Goal: Task Accomplishment & Management: Use online tool/utility

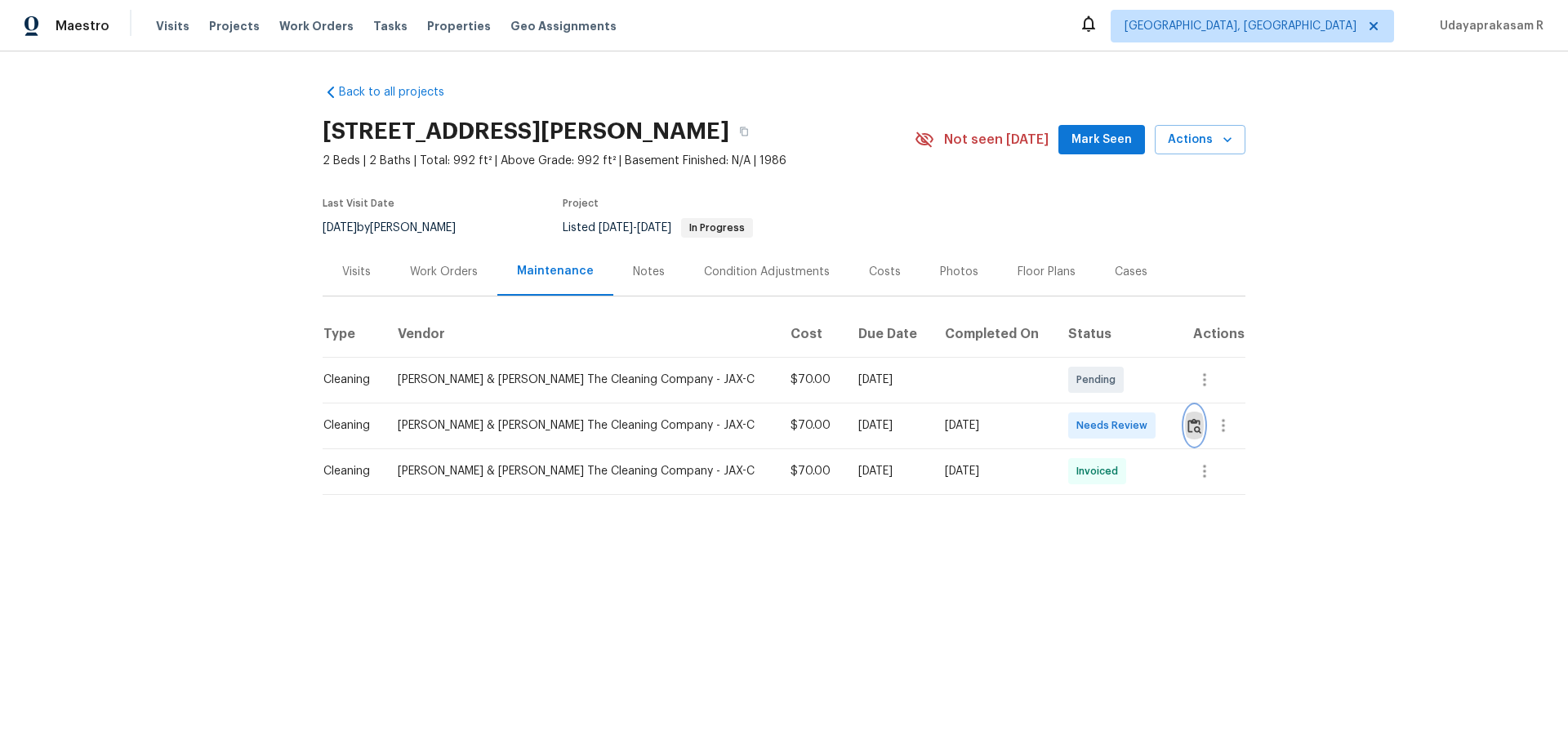
click at [1187, 423] on img "button" at bounding box center [1194, 427] width 14 height 16
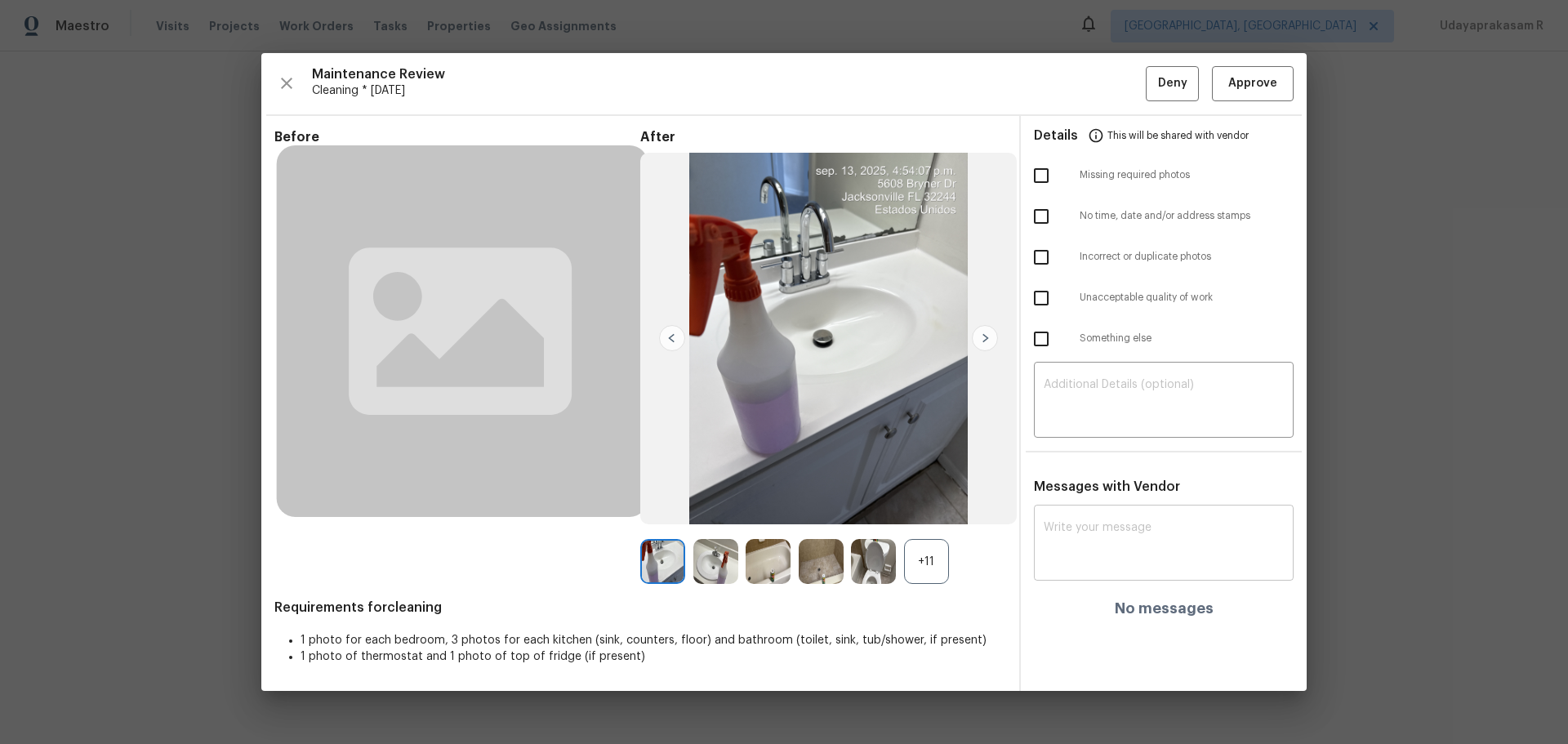
click at [1135, 541] on textarea at bounding box center [1163, 545] width 240 height 46
paste textarea "Maintenance Audit Team: Hello! After further review, the visit (14/09/2025) has…"
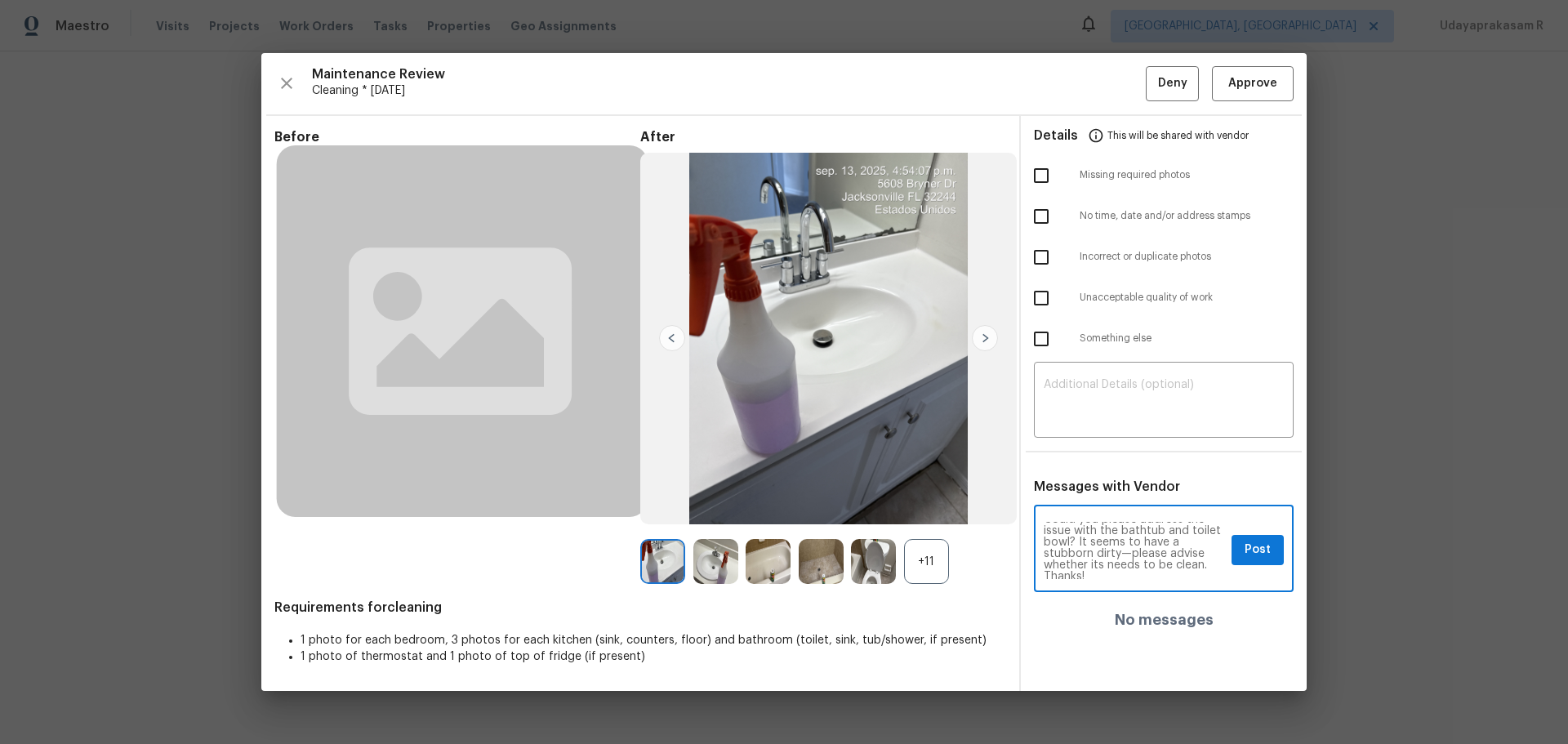
scroll to position [46, 0]
type textarea "Maintenance Audit Team: Hello! After further review, the visit (14/09/2025) has…"
click at [1260, 546] on span "Post" at bounding box center [1258, 550] width 26 height 21
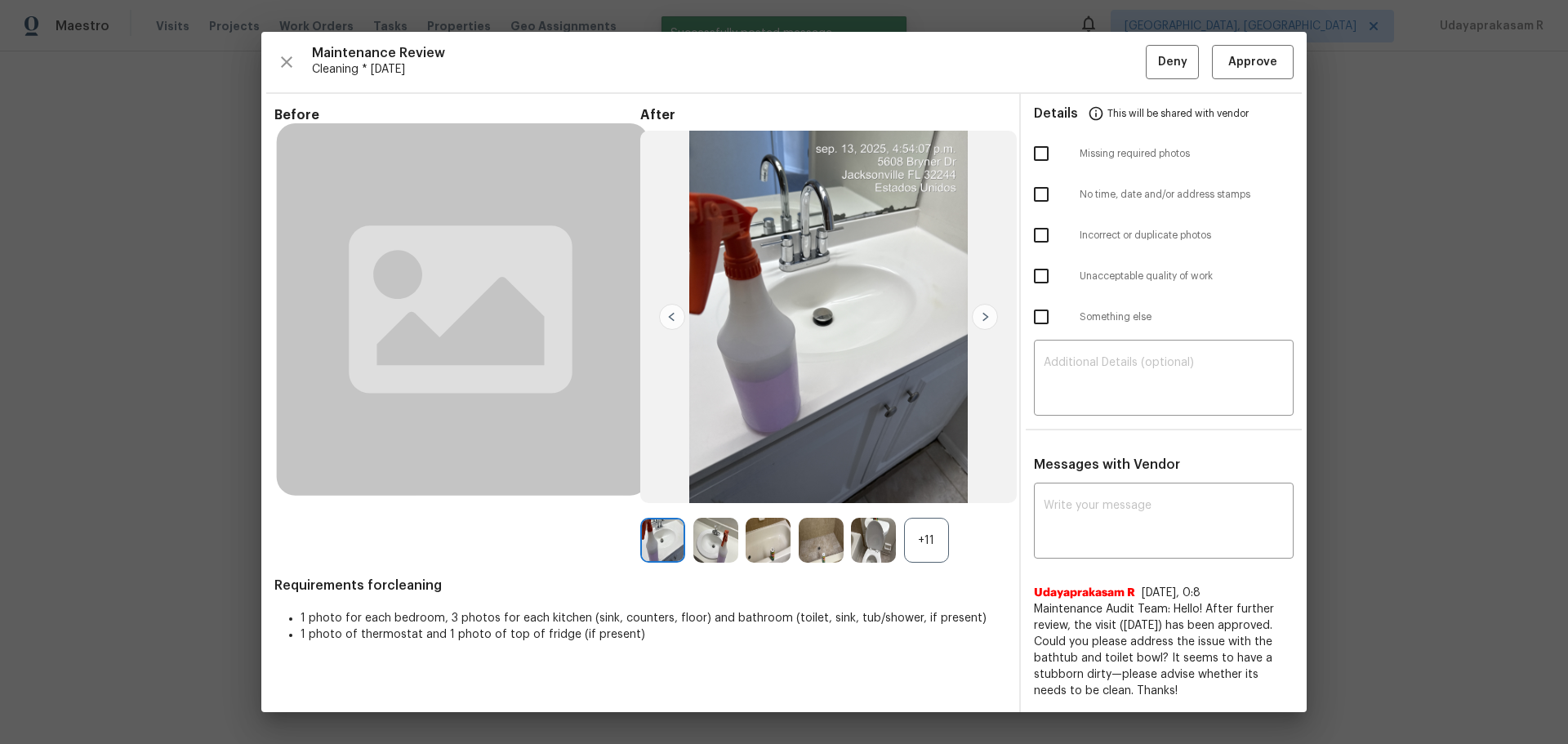
scroll to position [0, 0]
click at [979, 317] on img at bounding box center [984, 317] width 26 height 26
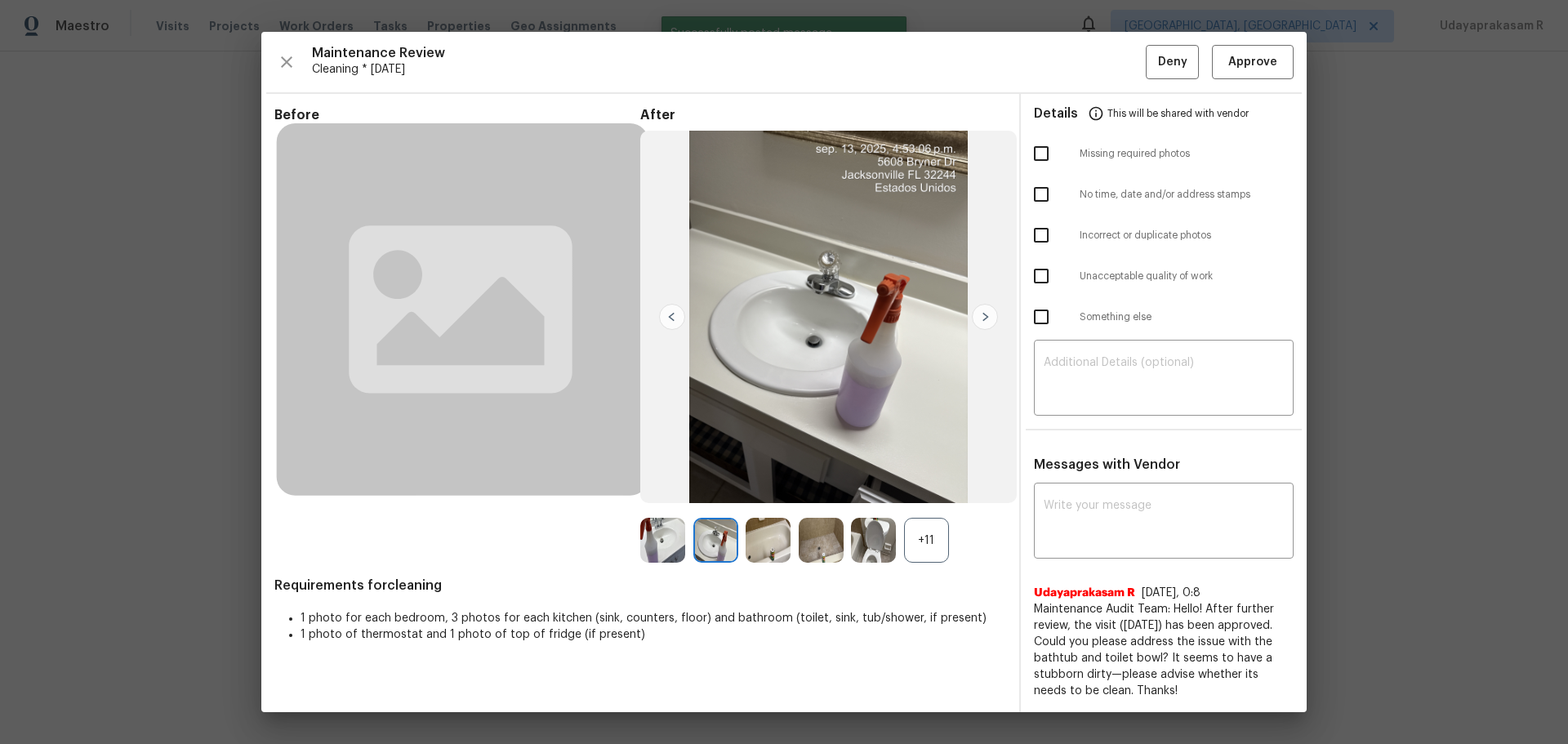
click at [982, 317] on img at bounding box center [984, 317] width 26 height 26
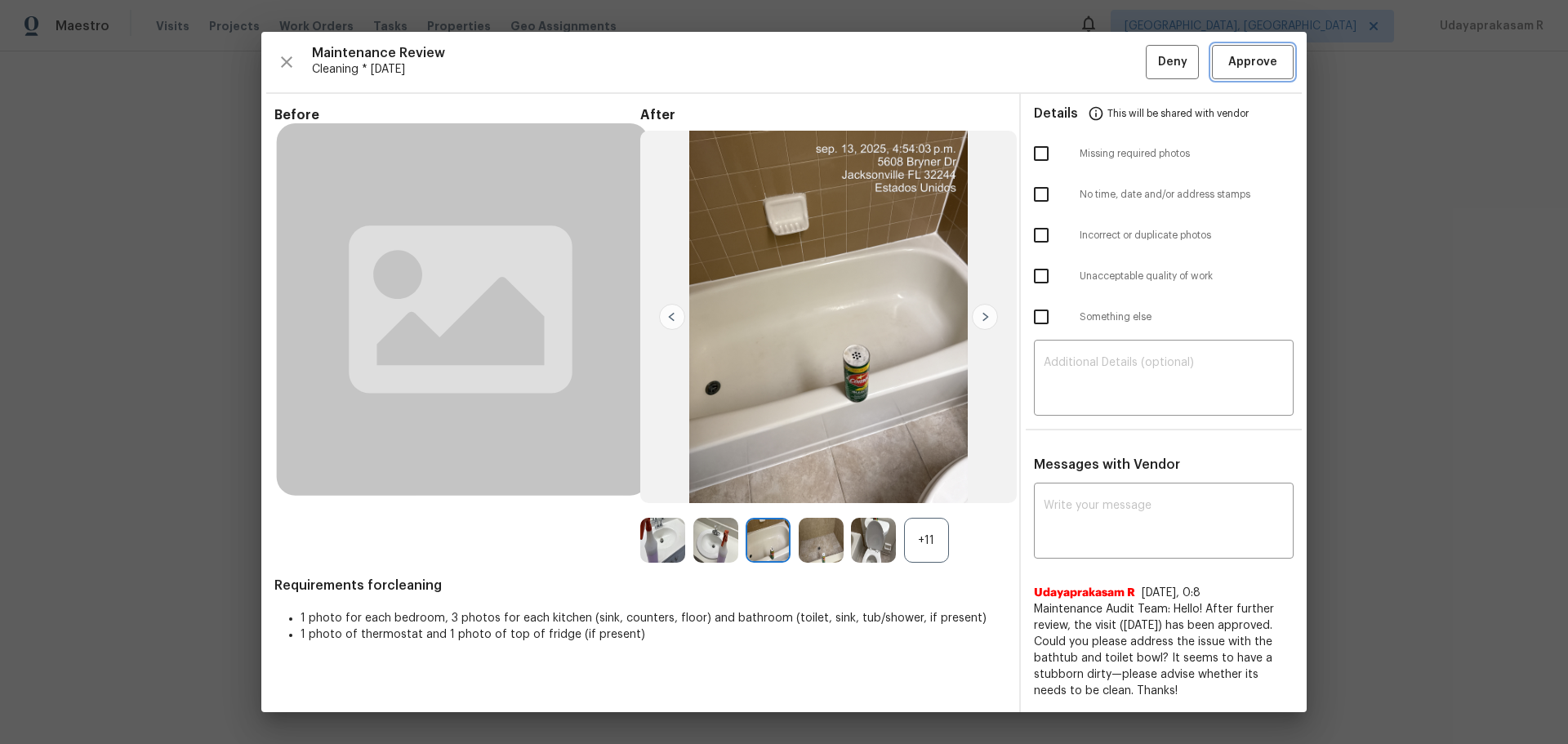
click at [1258, 69] on span "Approve" at bounding box center [1252, 63] width 49 height 21
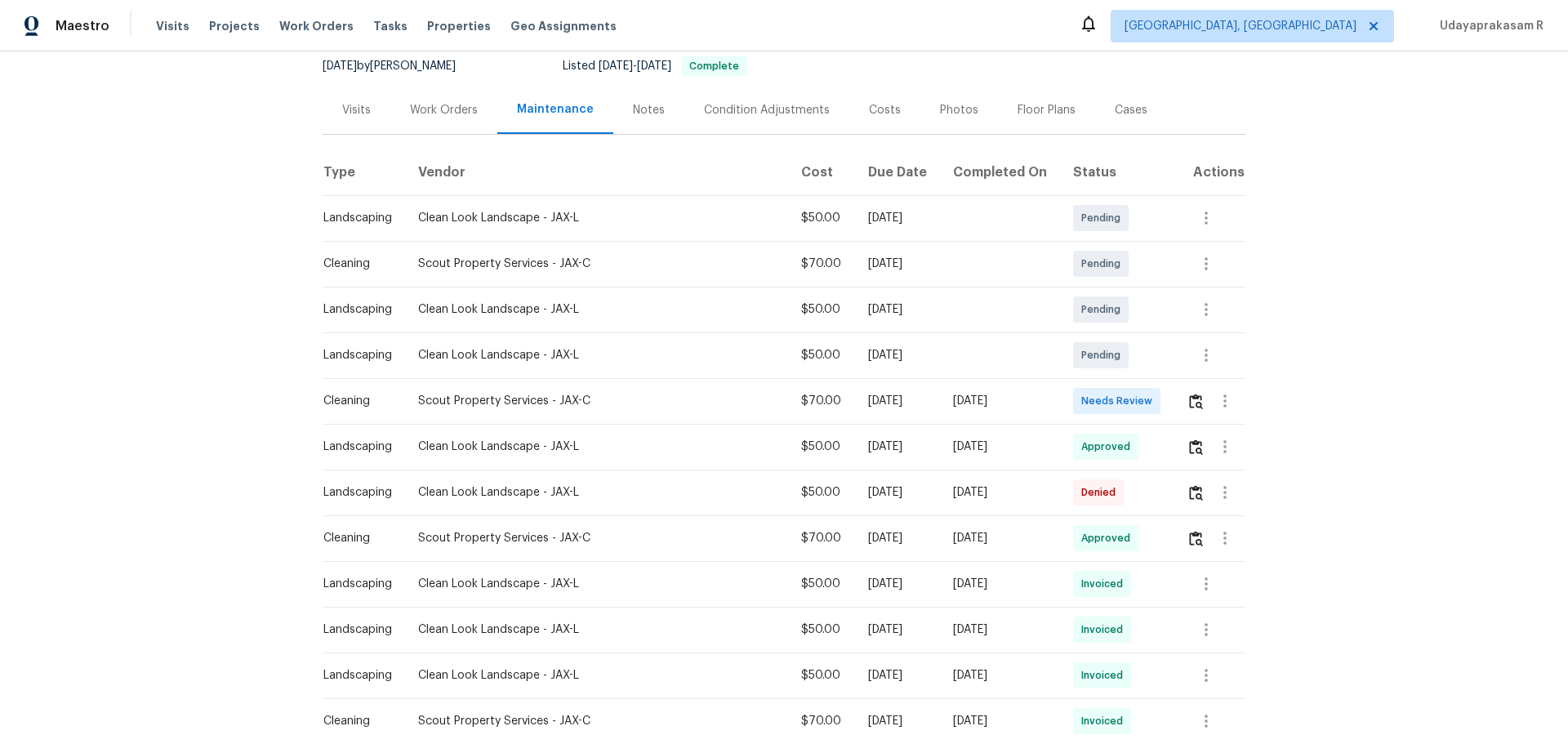
scroll to position [163, 0]
click at [1189, 408] on img "button" at bounding box center [1196, 400] width 14 height 16
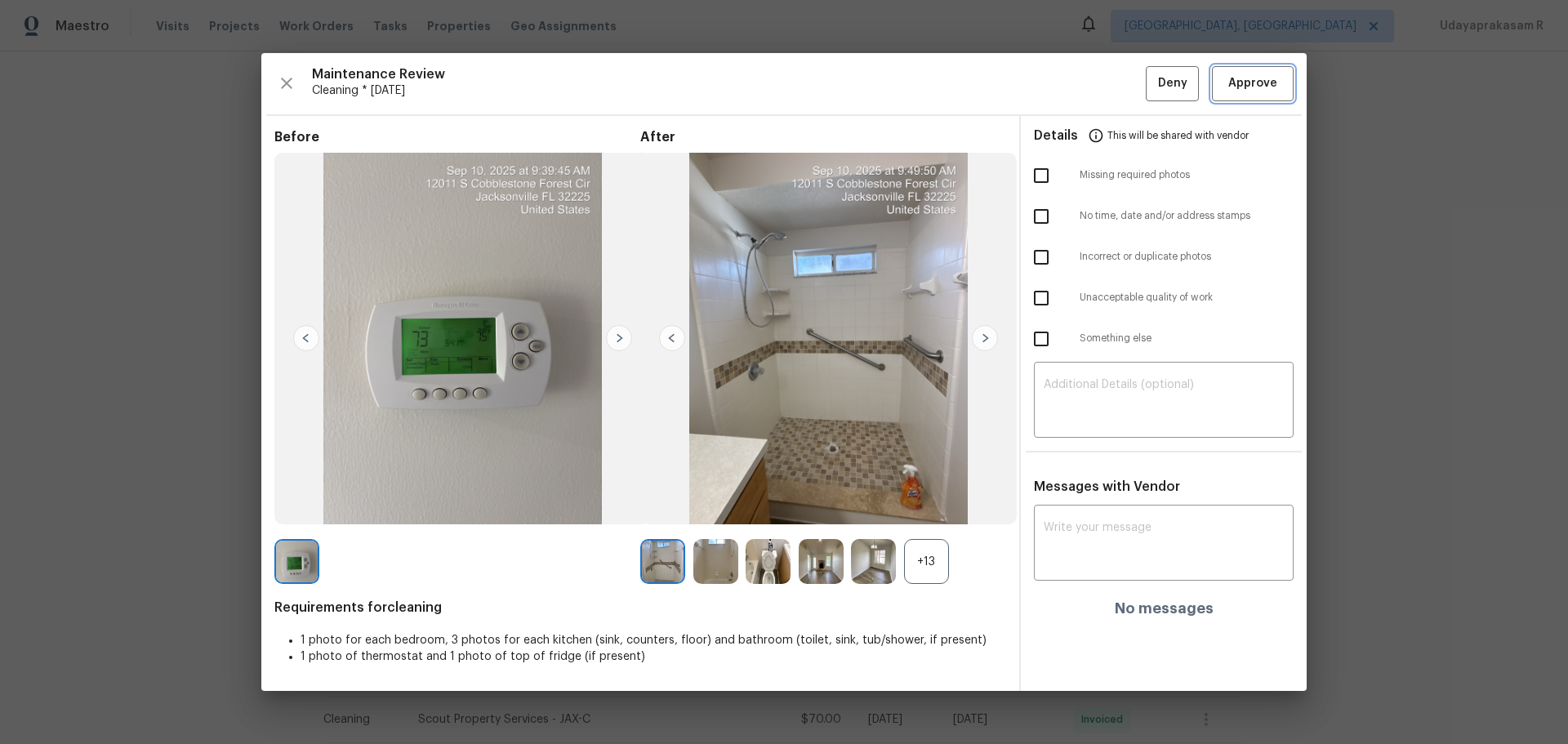
click at [1262, 90] on span "Approve" at bounding box center [1252, 84] width 49 height 21
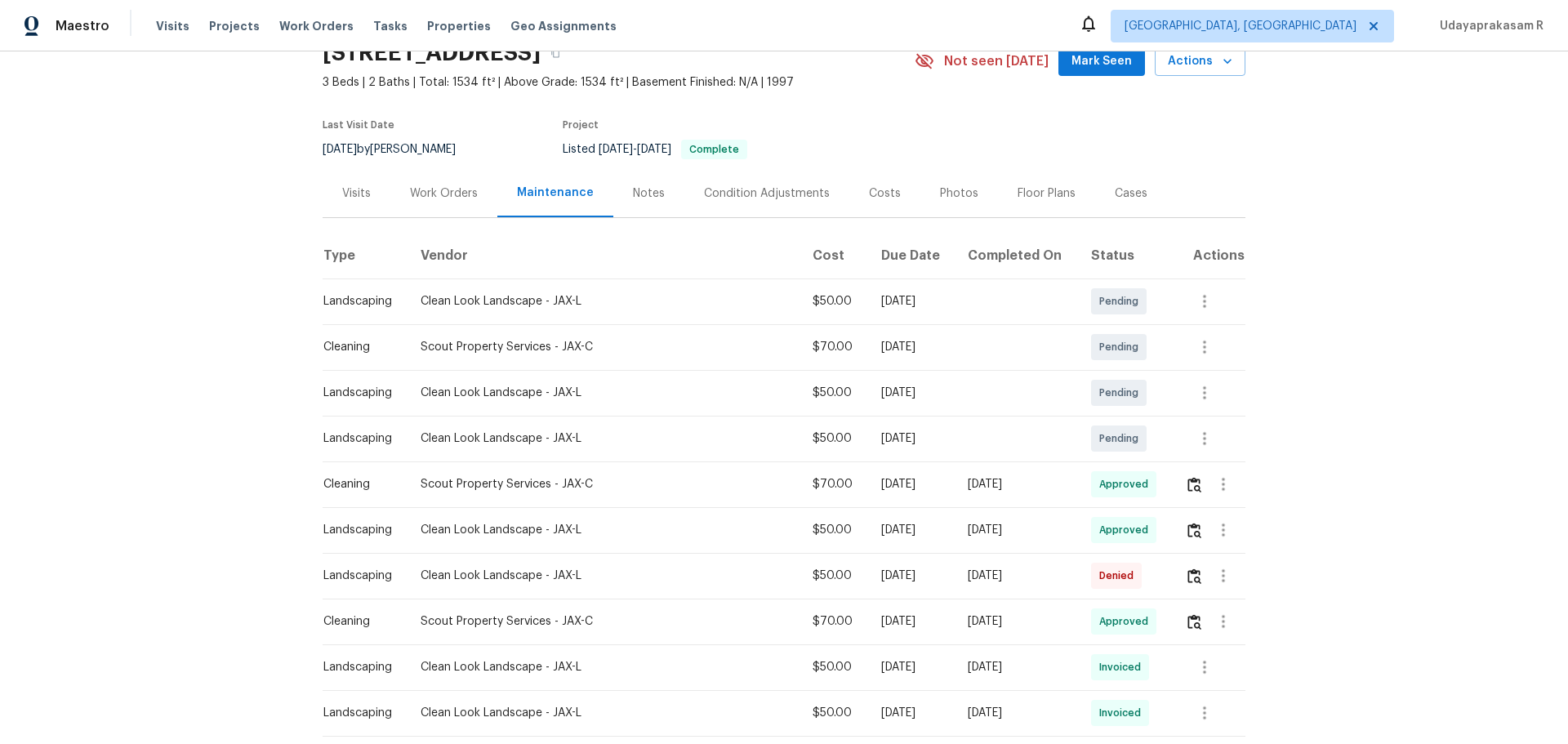
scroll to position [0, 0]
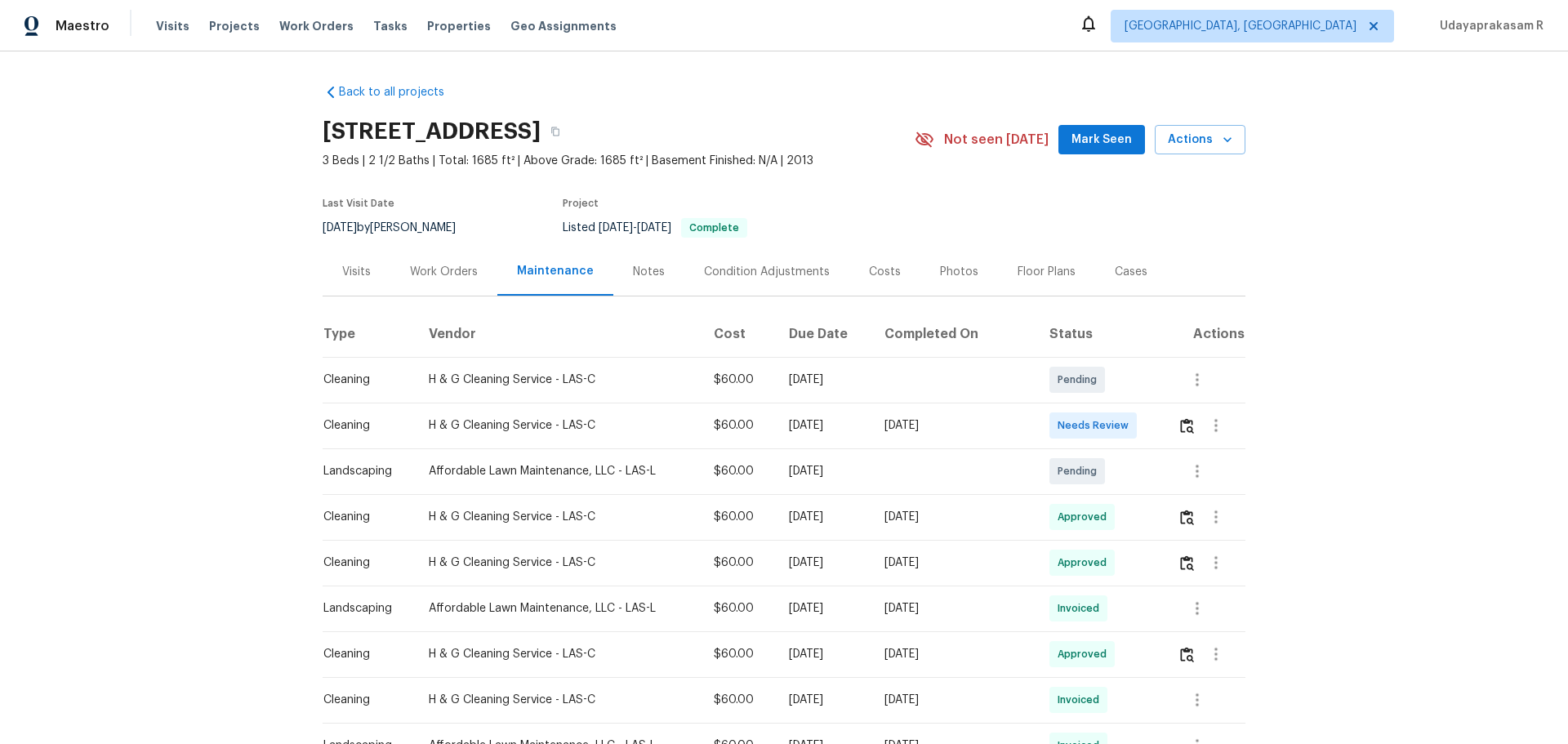
drag, startPoint x: 804, startPoint y: 418, endPoint x: 954, endPoint y: 417, distance: 150.0
click at [954, 417] on tr "Cleaning H & G Cleaning Service - LAS-C $60.00 Mon, Sep 08 2025 Sun, Sep 14 202…" at bounding box center [784, 426] width 923 height 46
click at [838, 488] on td "Mon, Aug 25 2025" at bounding box center [823, 517] width 95 height 46
click at [1115, 427] on img "button" at bounding box center [1187, 427] width 14 height 16
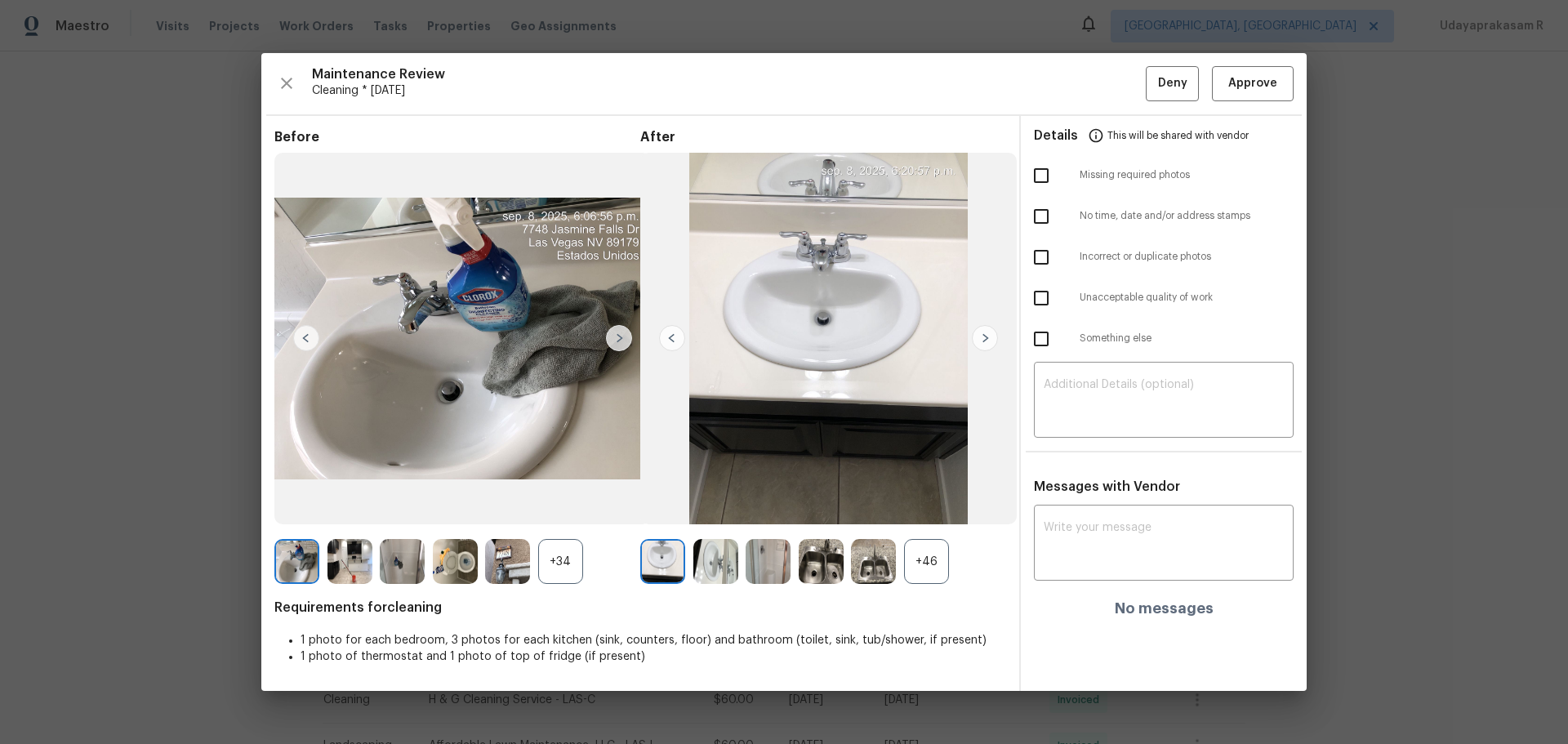
click at [876, 488] on img at bounding box center [873, 561] width 45 height 45
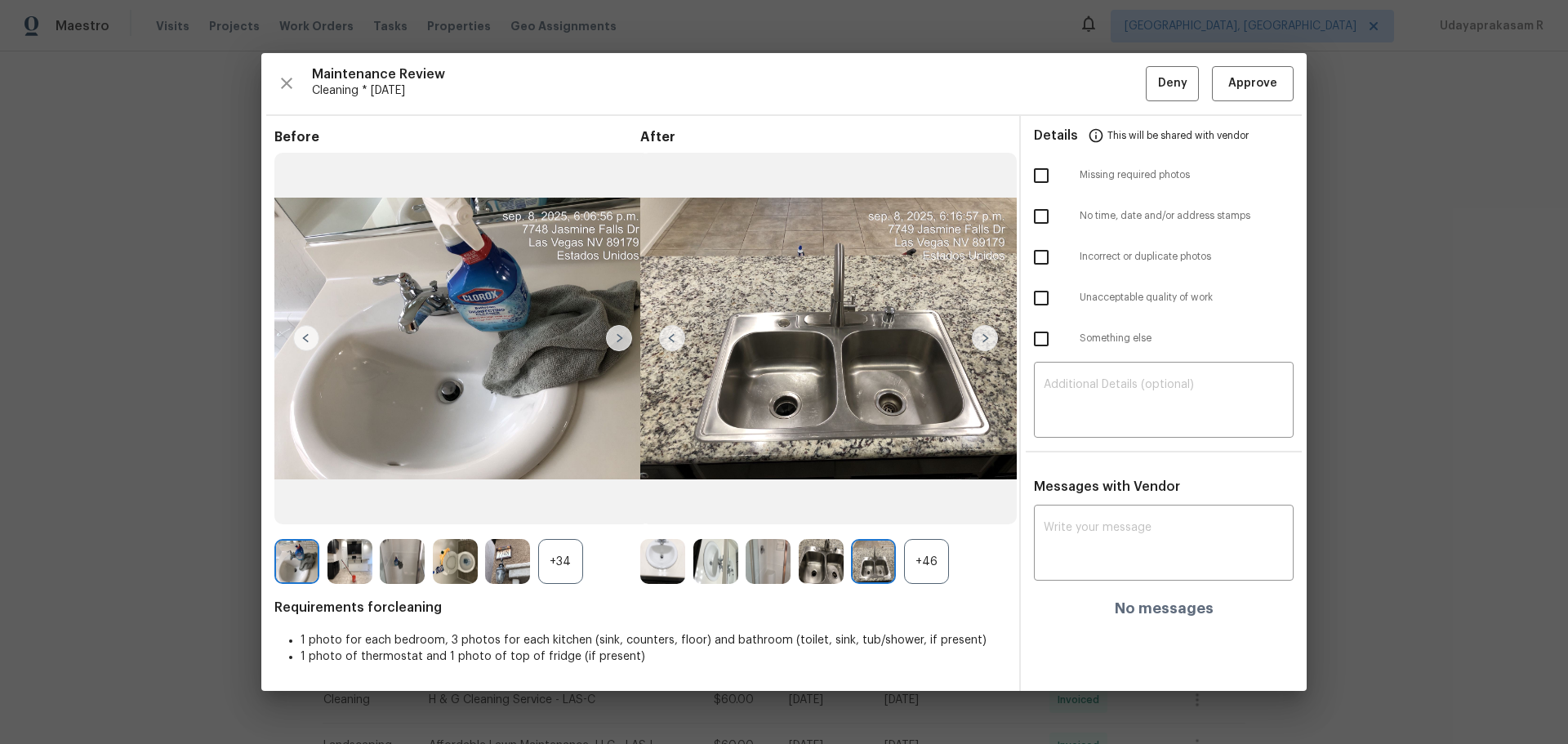
click at [828, 488] on img at bounding box center [820, 561] width 45 height 45
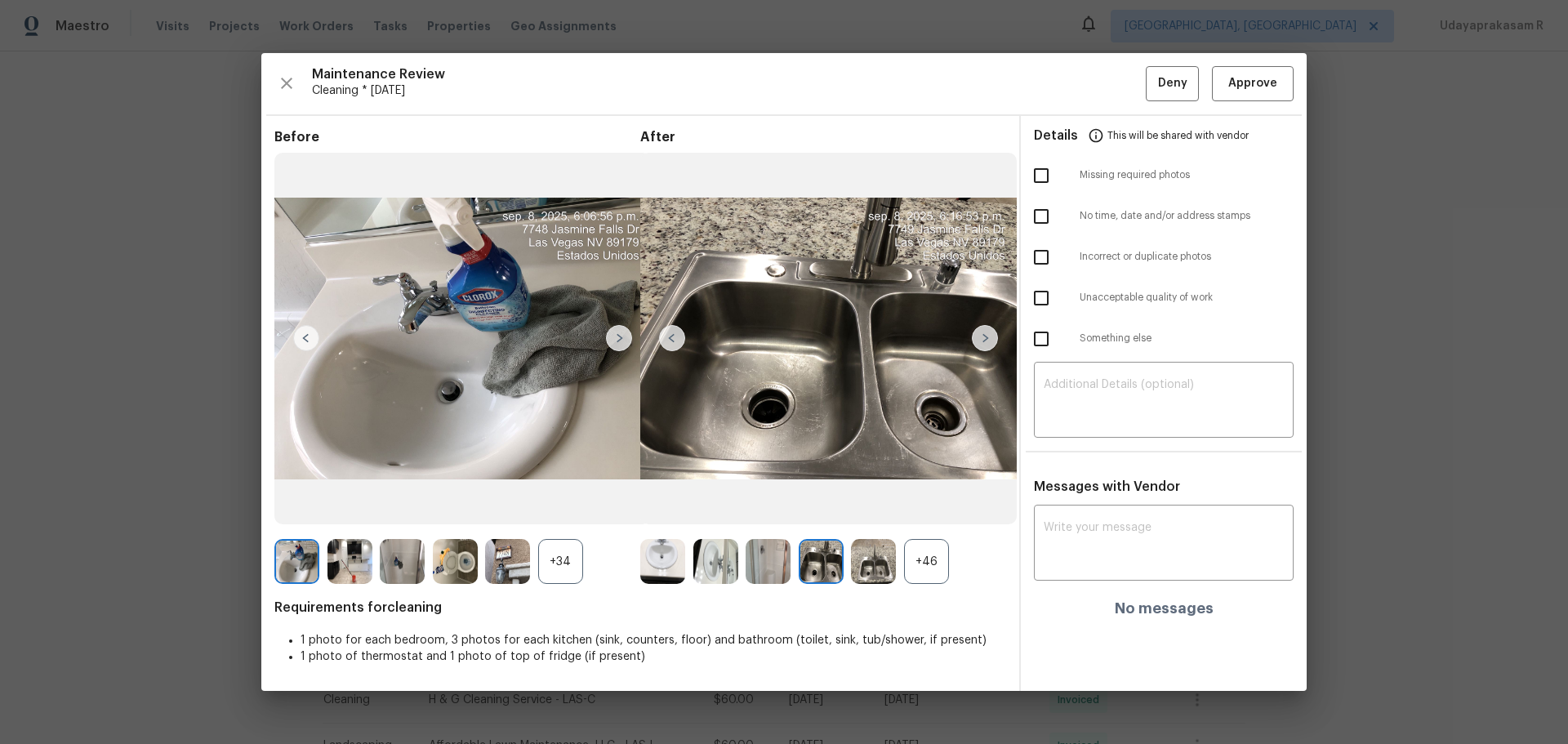
click at [986, 331] on img at bounding box center [984, 338] width 26 height 26
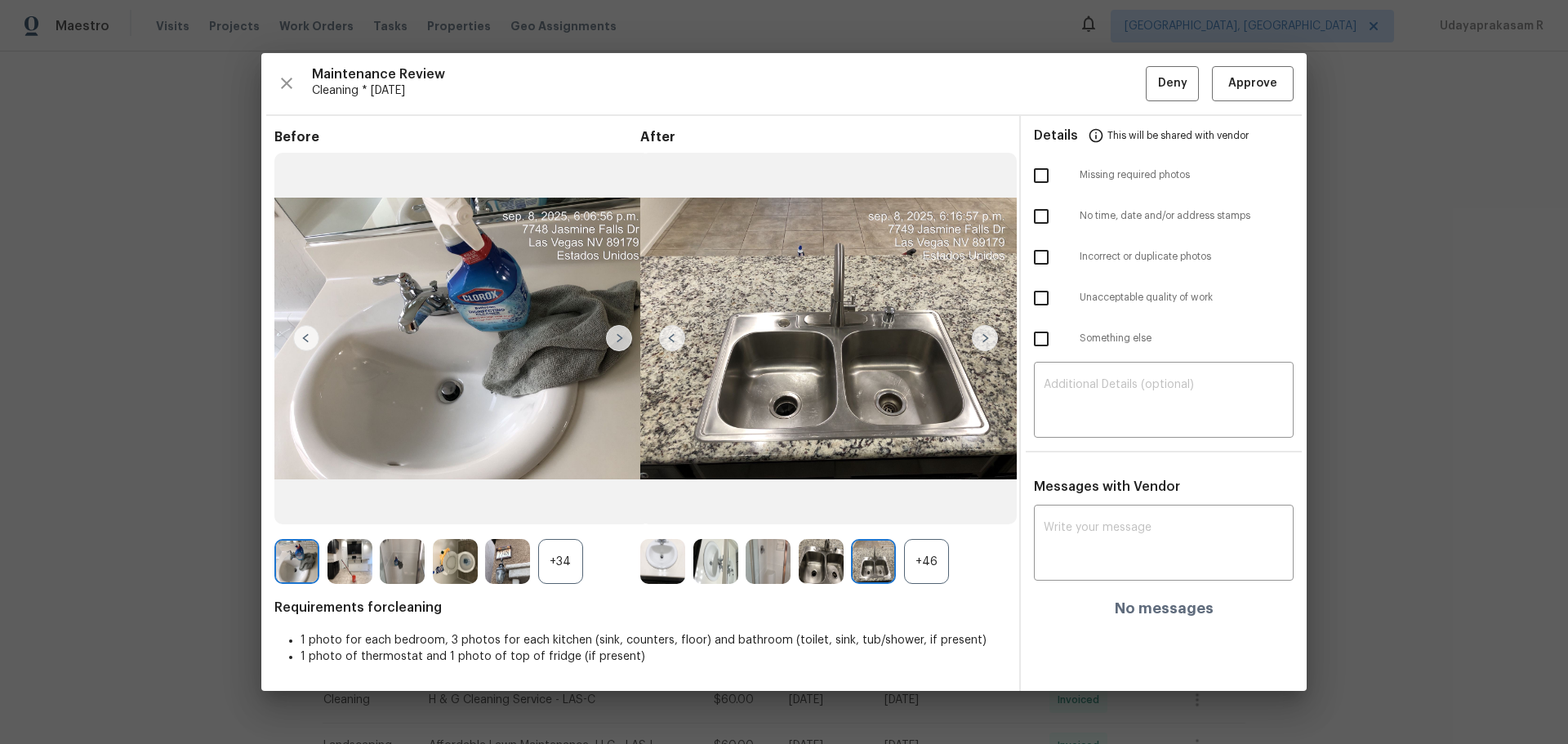
click at [984, 341] on img at bounding box center [984, 338] width 26 height 26
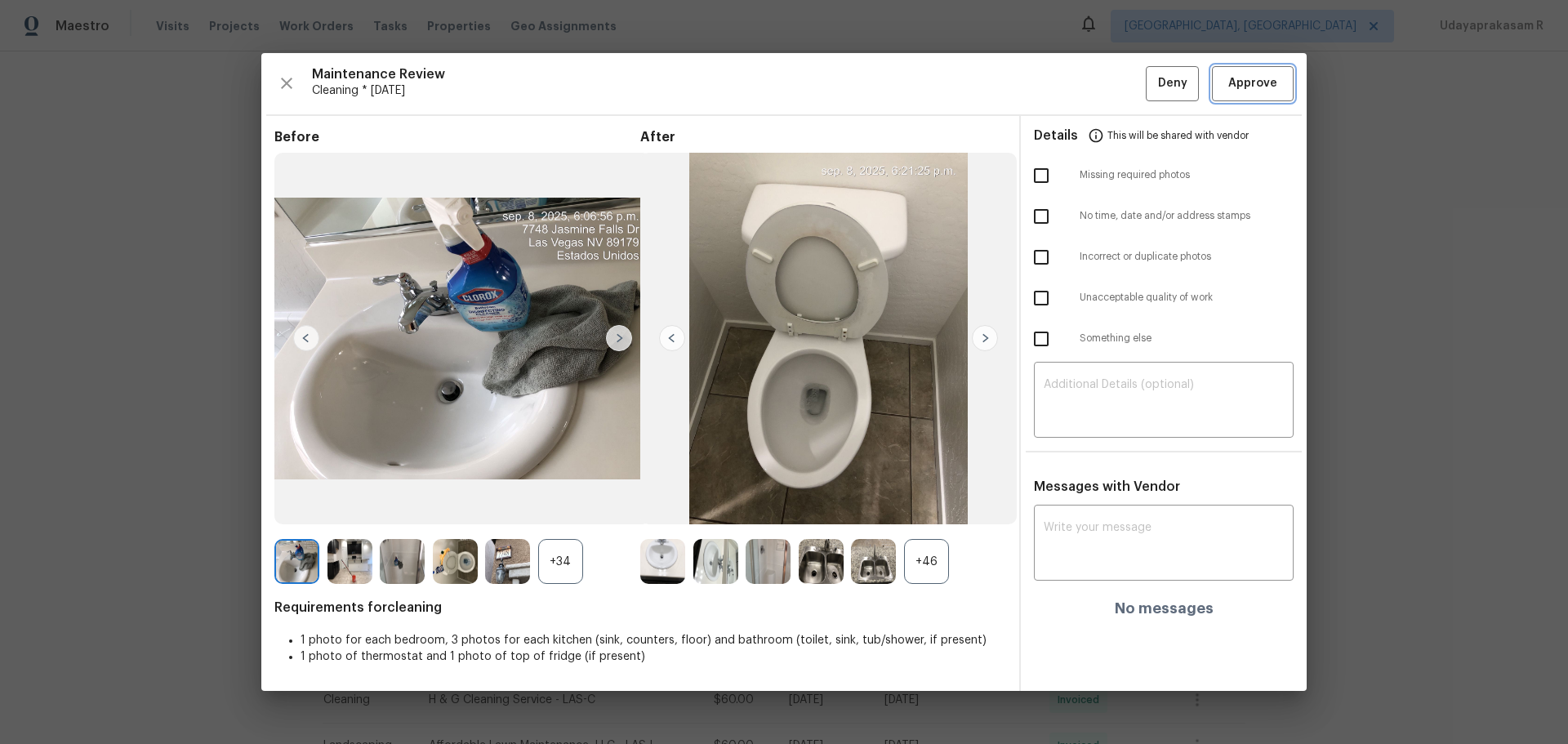
click at [1115, 93] on span "Approve" at bounding box center [1252, 84] width 49 height 21
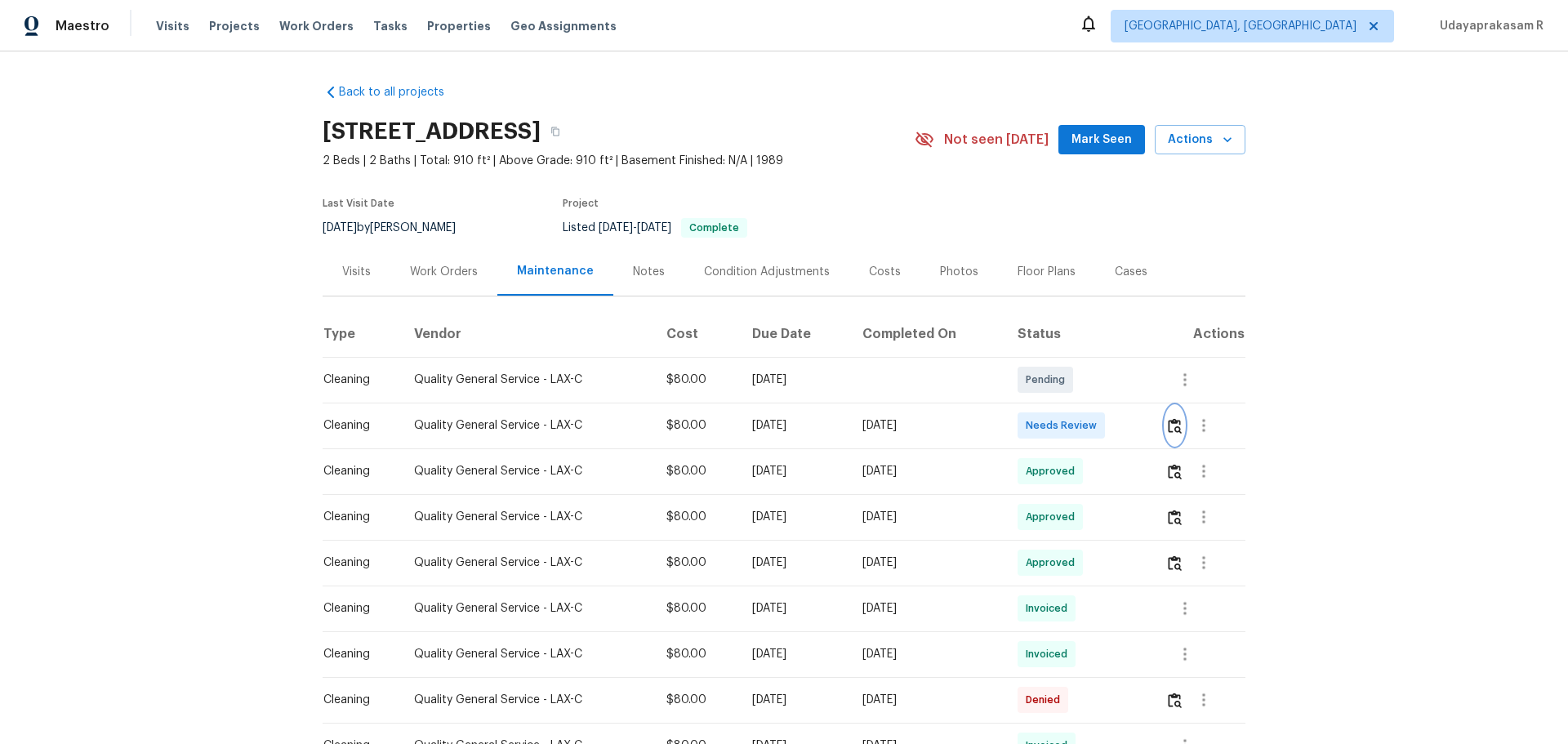
click at [1115, 422] on img "button" at bounding box center [1174, 427] width 14 height 16
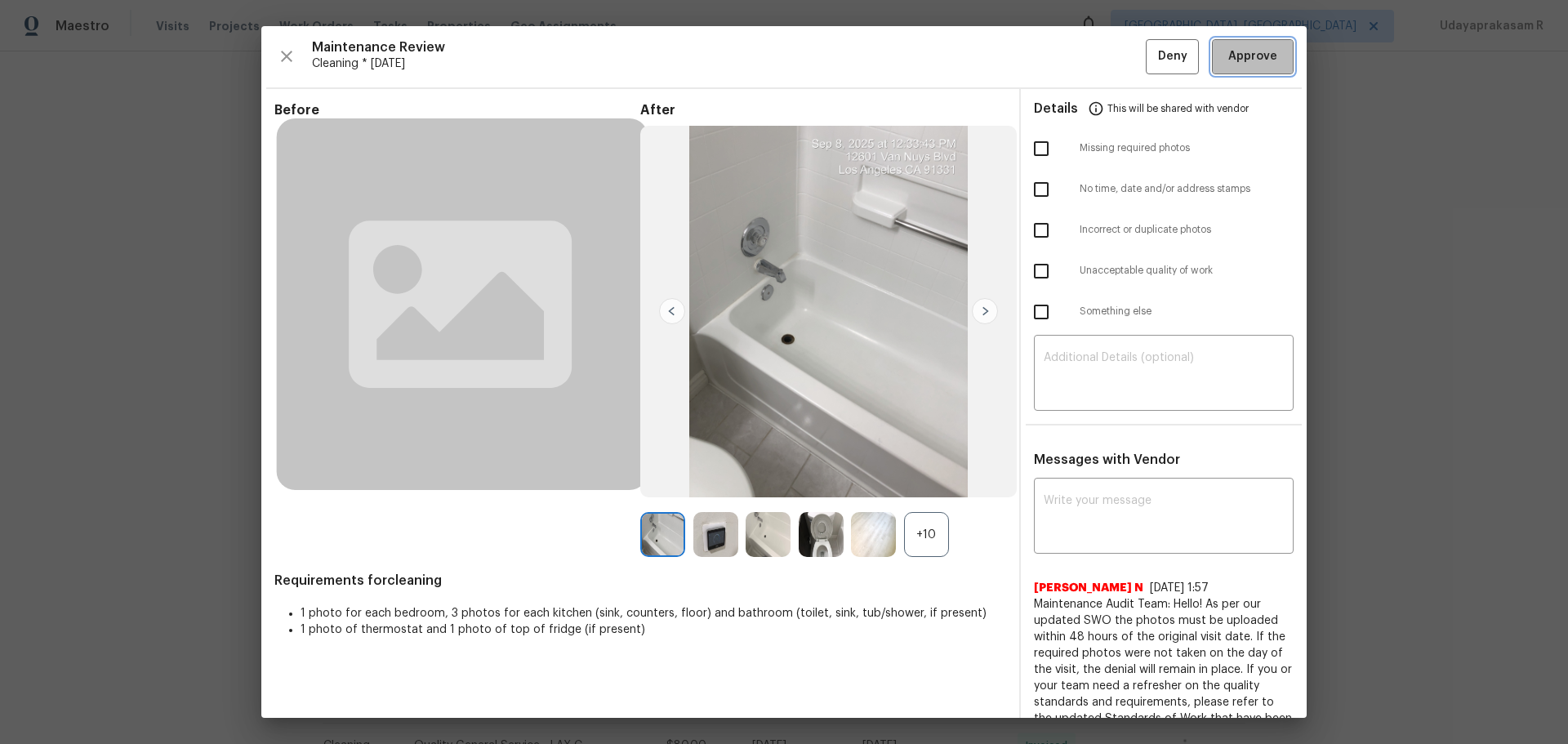
click at [1115, 64] on span "Approve" at bounding box center [1252, 57] width 49 height 21
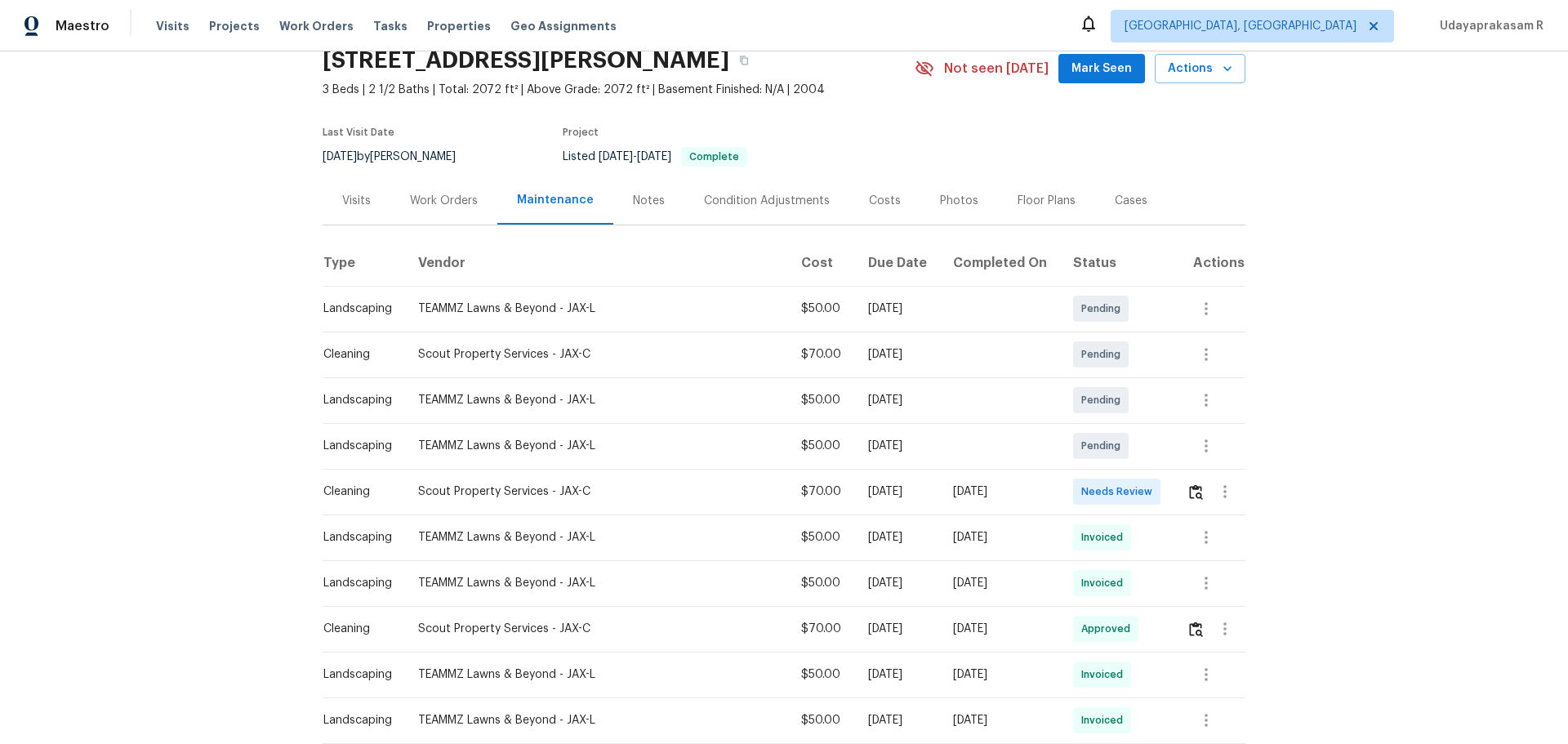
scroll to position [163, 0]
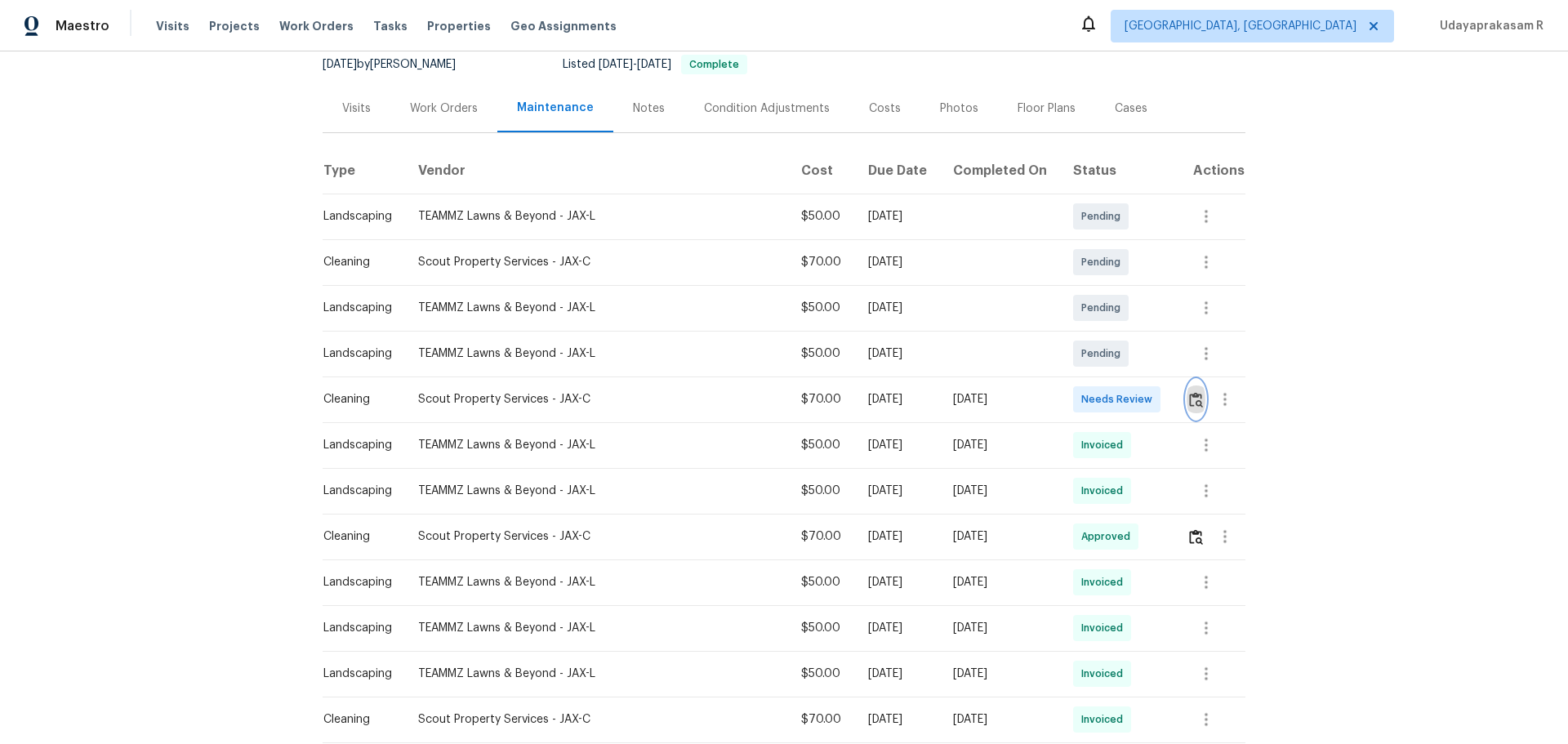
click at [1189, 401] on img "button" at bounding box center [1196, 400] width 14 height 16
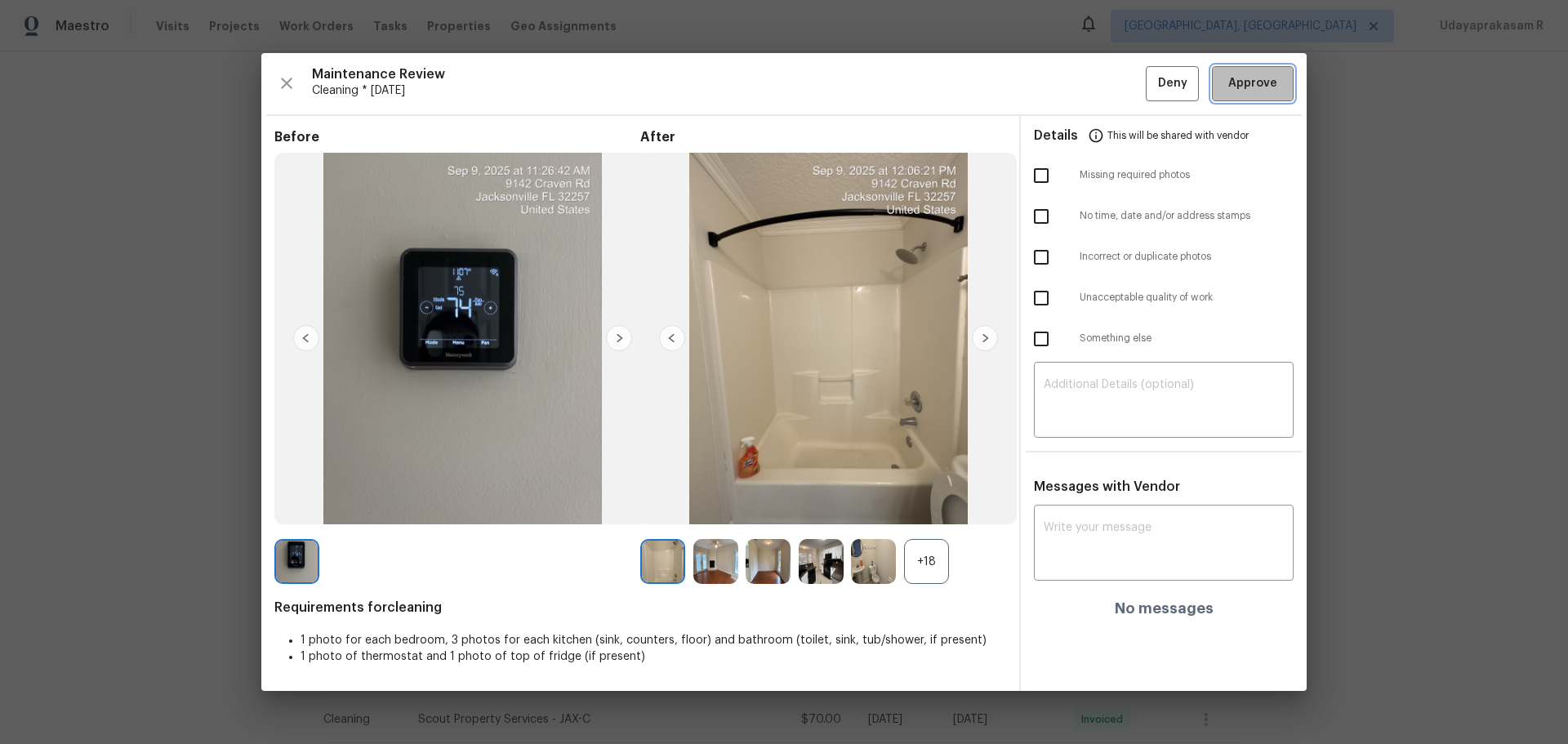
click at [1259, 80] on span "Approve" at bounding box center [1252, 84] width 49 height 21
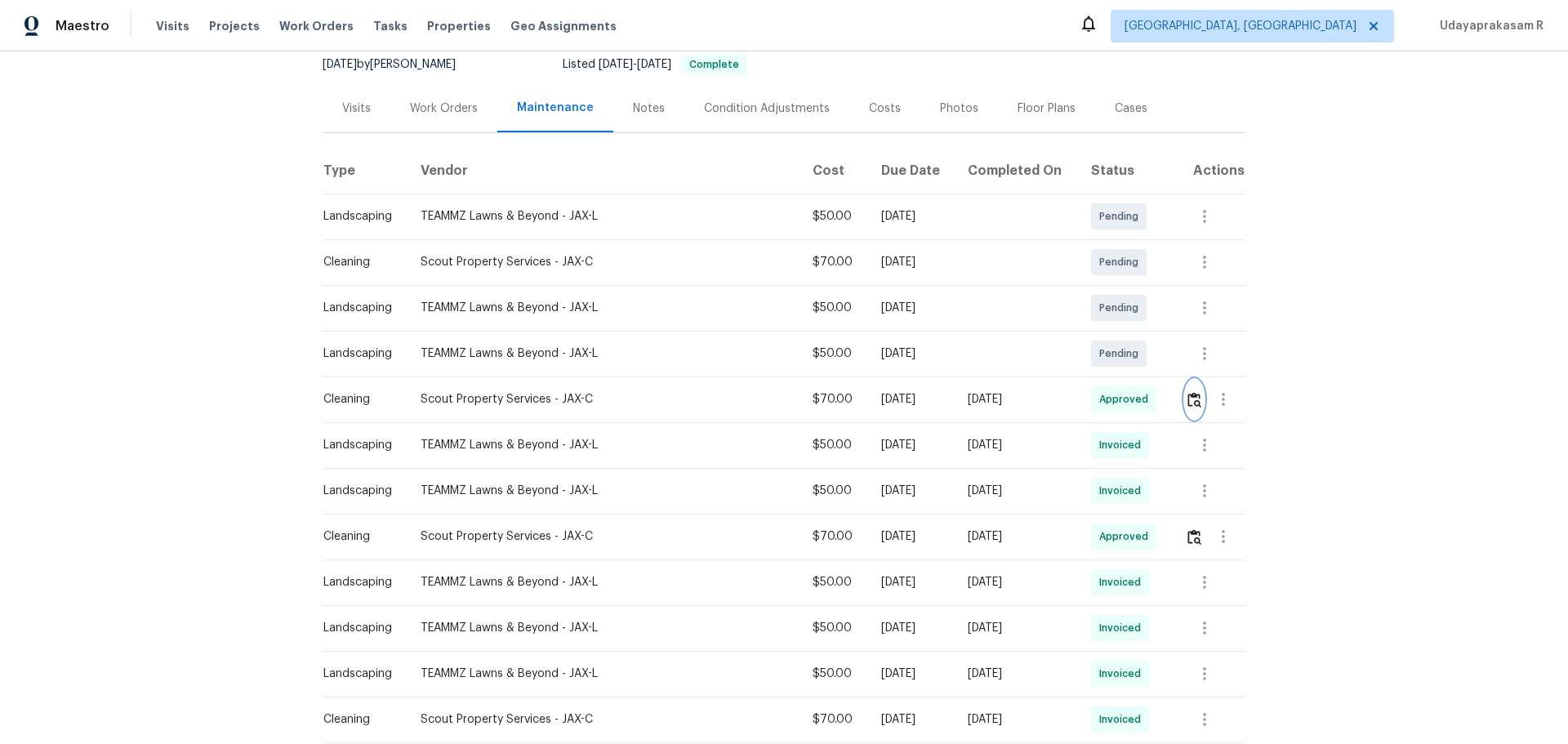
scroll to position [0, 0]
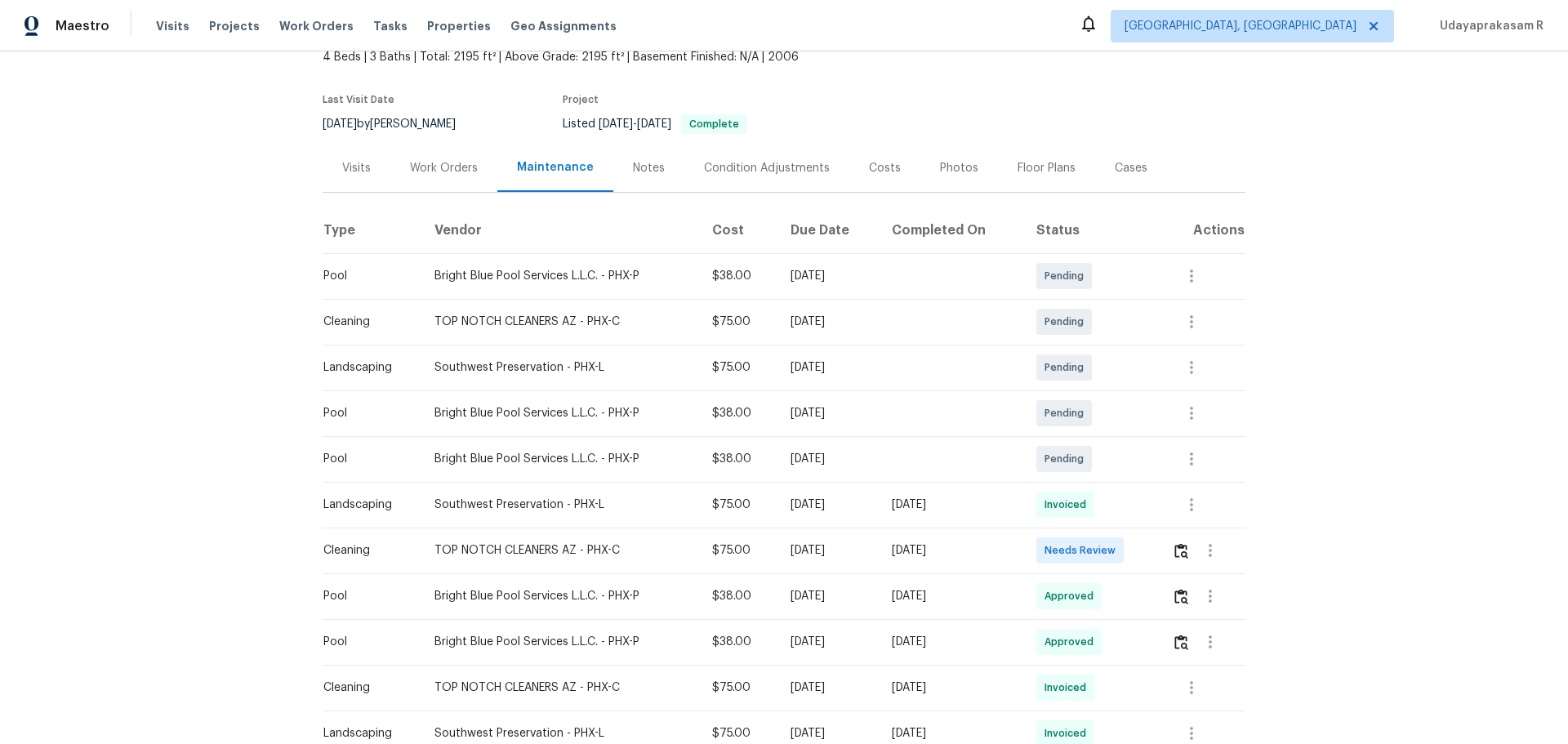
scroll to position [163, 0]
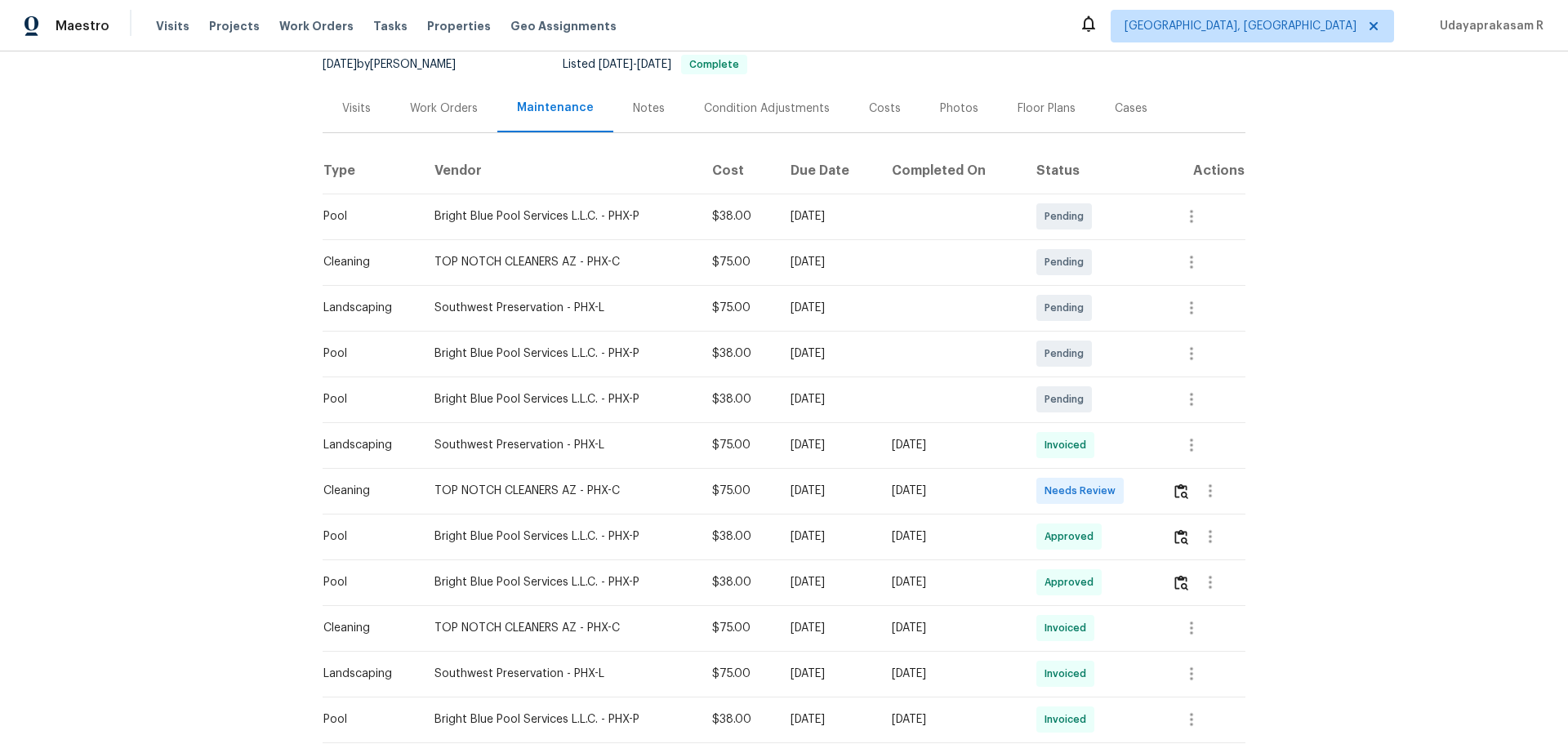
drag, startPoint x: 662, startPoint y: 495, endPoint x: 1018, endPoint y: 491, distance: 356.0
click at [1018, 491] on tr "Cleaning TOP NOTCH CLEANERS AZ - PHX-C $75.00 Mon, Sep 08 2025 Sun, Sep 14 2025…" at bounding box center [784, 491] width 923 height 46
click at [1009, 491] on div "[DATE]" at bounding box center [951, 490] width 117 height 16
click at [1186, 500] on button "button" at bounding box center [1181, 490] width 19 height 39
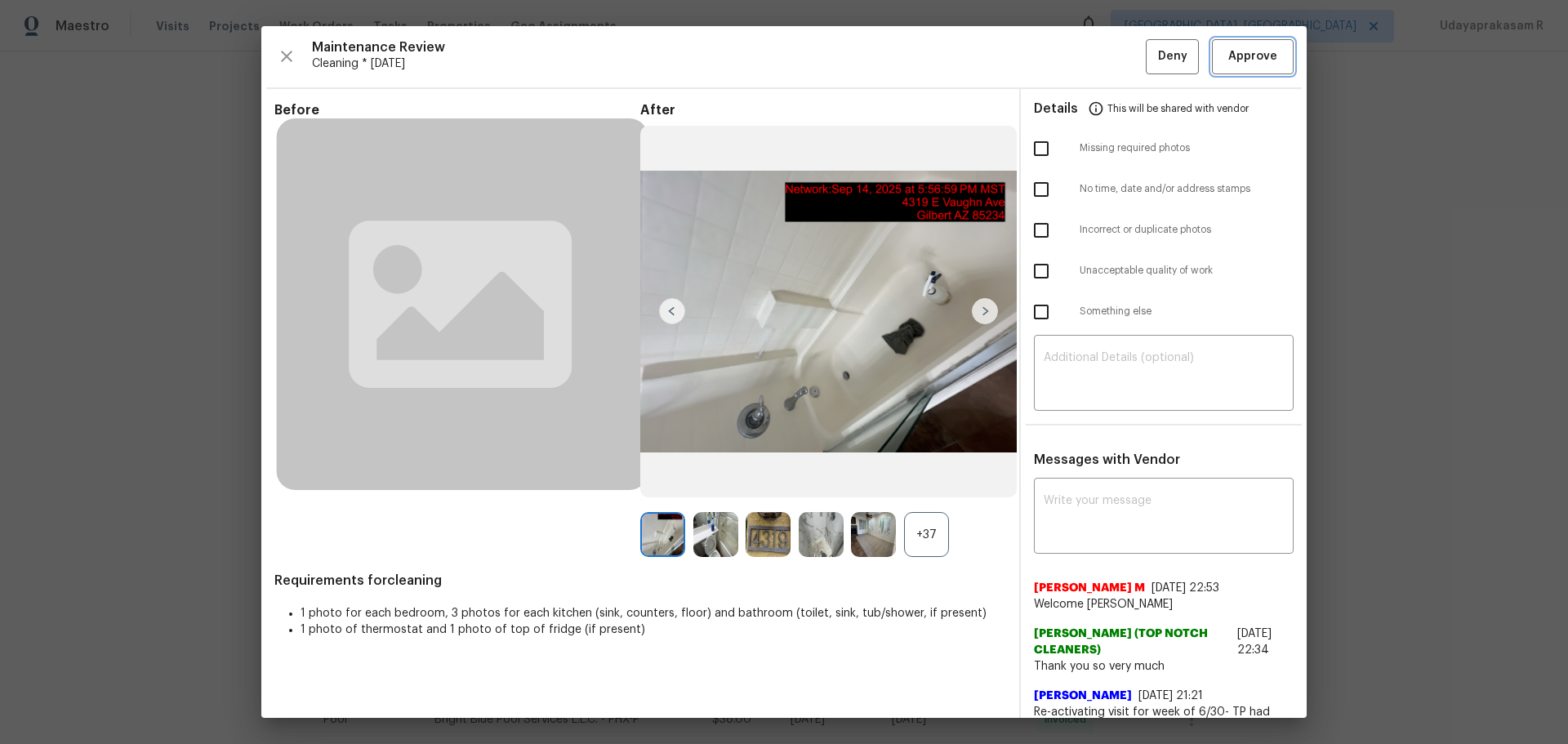
click at [1252, 67] on button "Approve" at bounding box center [1253, 56] width 82 height 35
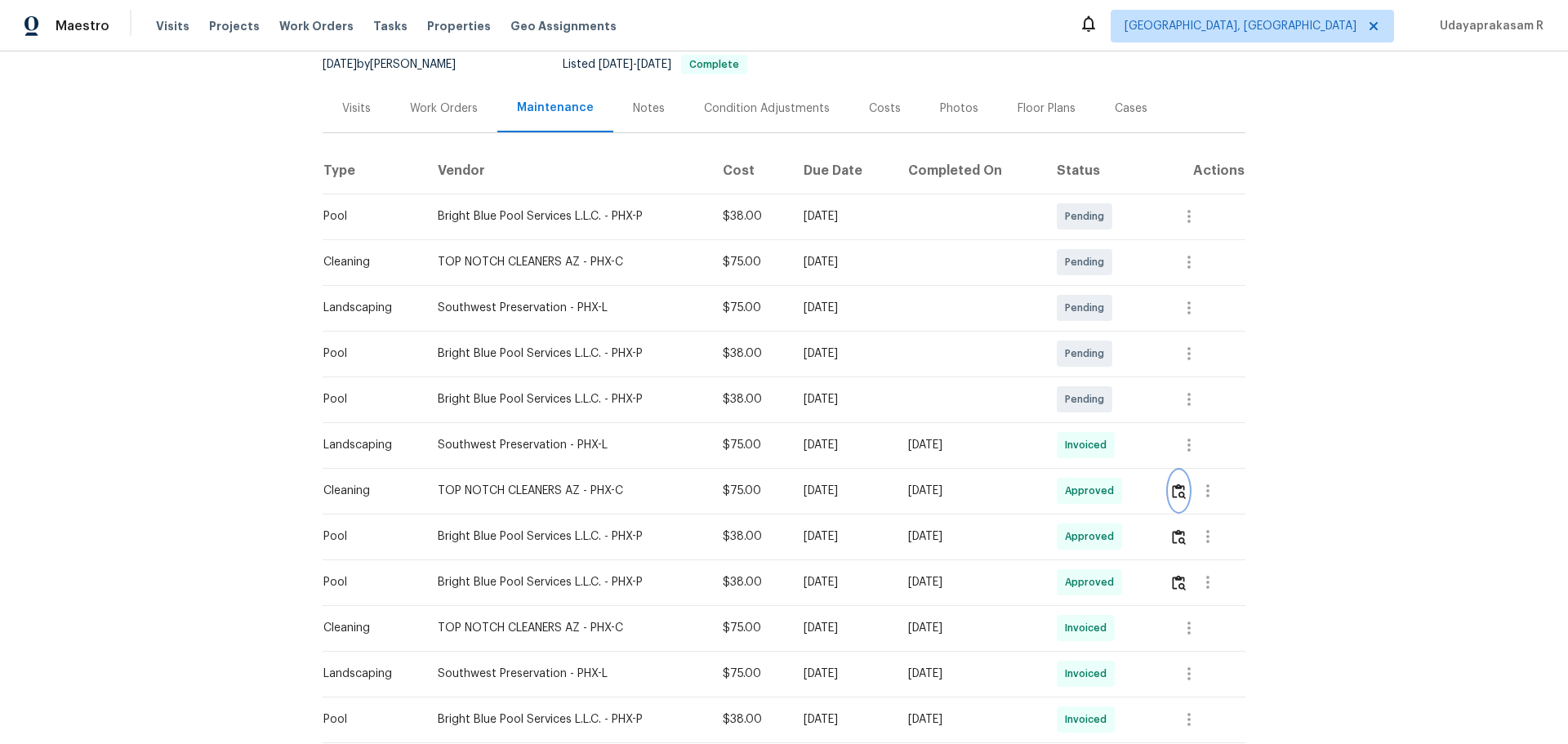
scroll to position [0, 0]
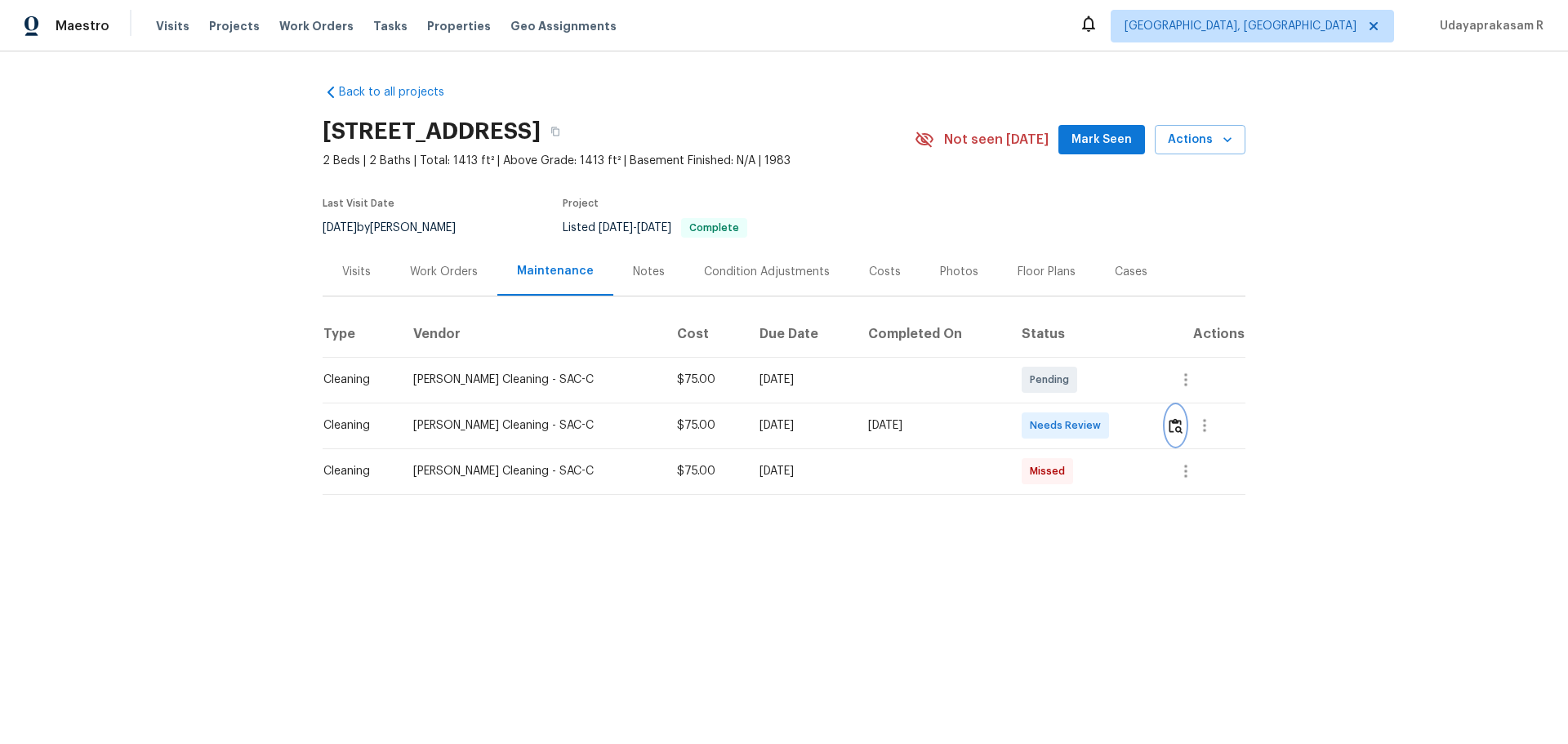
click at [1115, 428] on img "button" at bounding box center [1175, 427] width 14 height 16
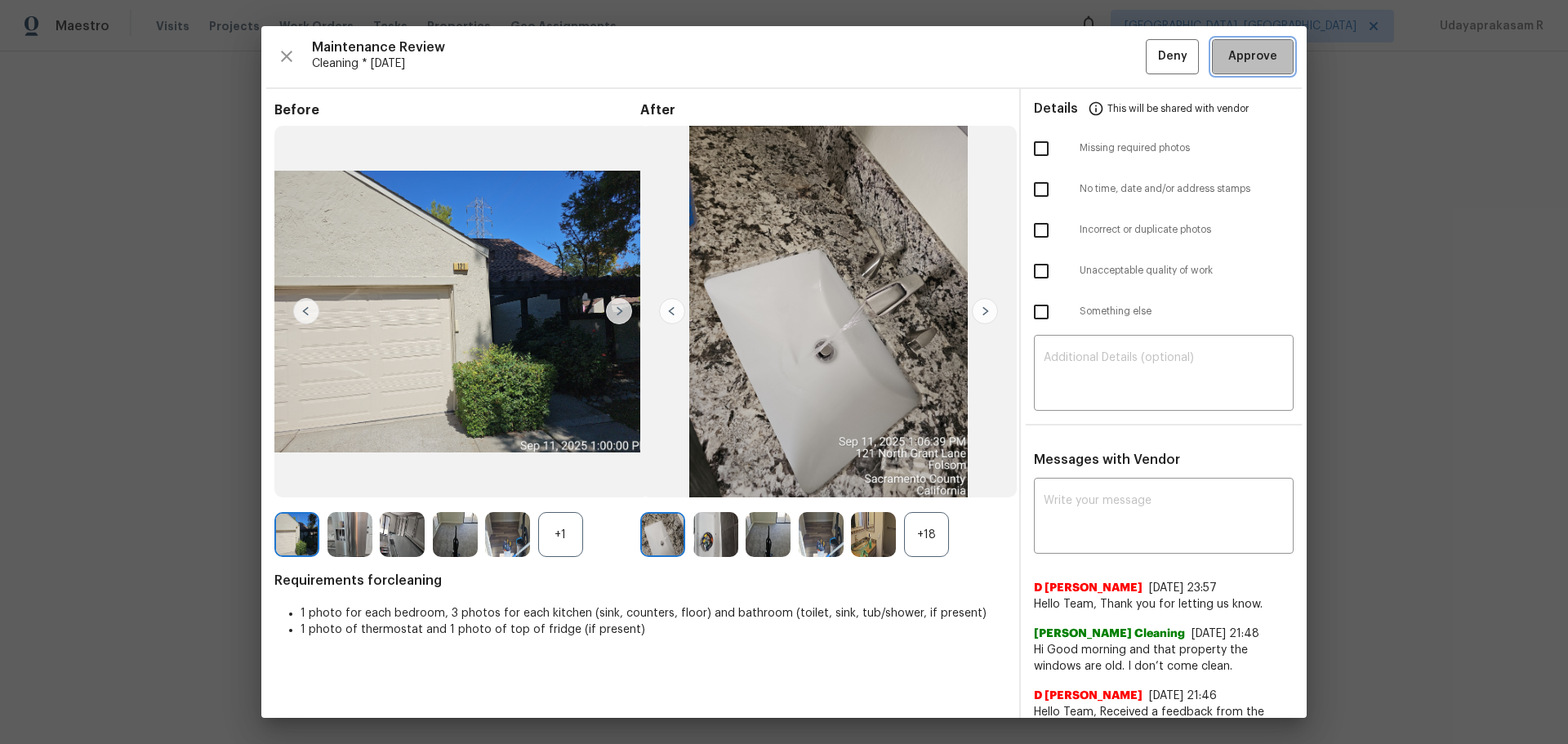
click at [1115, 57] on span "Approve" at bounding box center [1252, 57] width 49 height 21
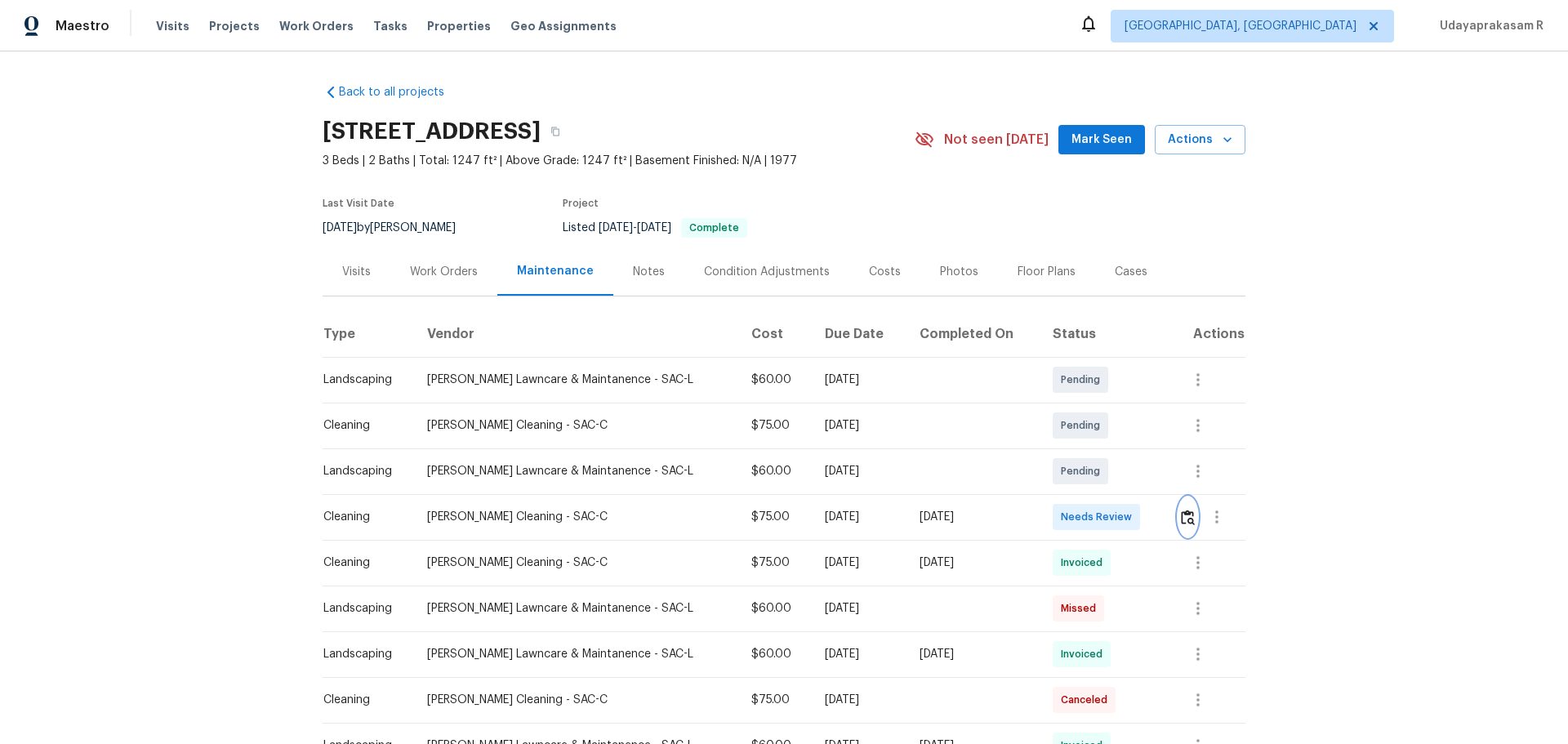
click at [1115, 488] on button "button" at bounding box center [1187, 516] width 19 height 39
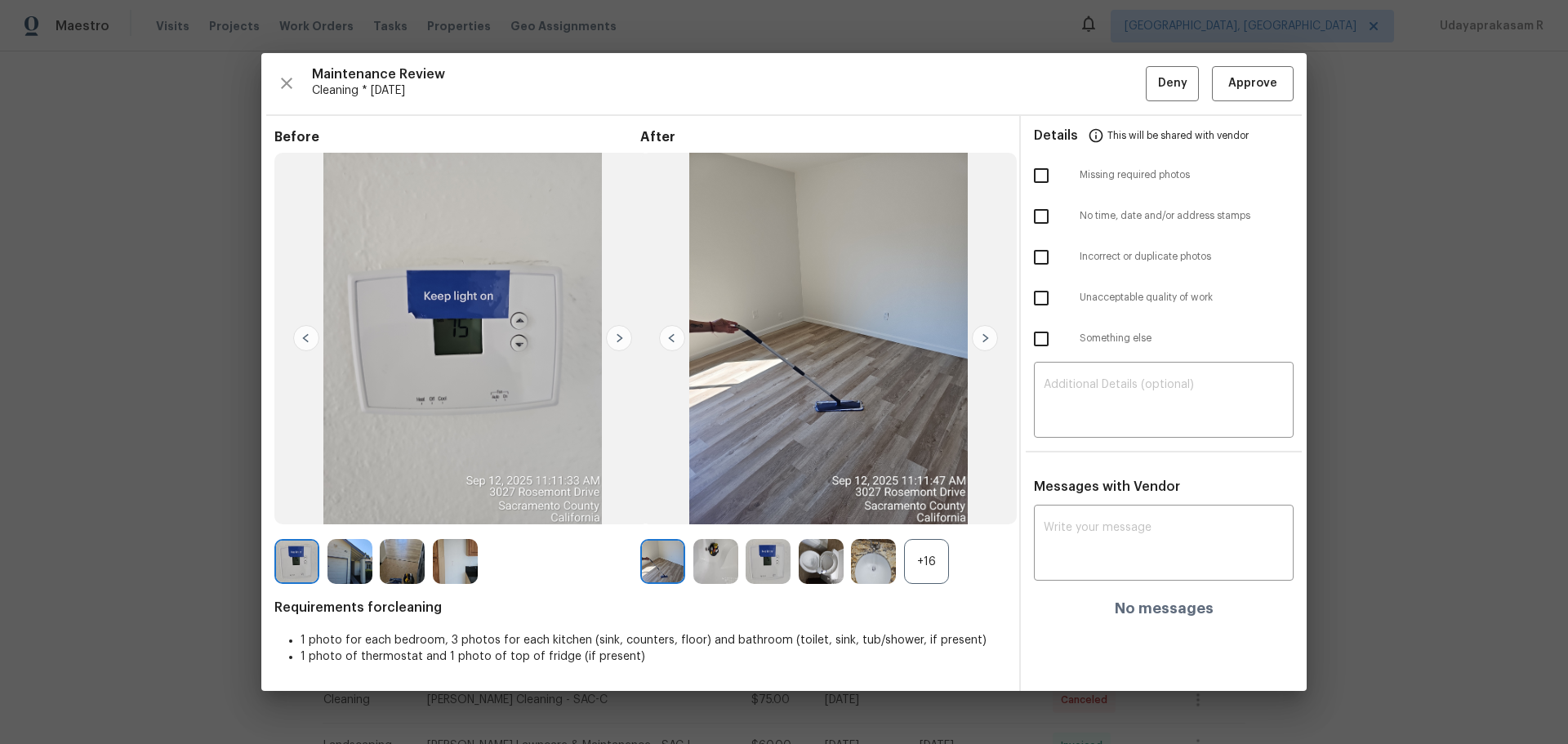
click at [620, 338] on img at bounding box center [618, 338] width 26 height 26
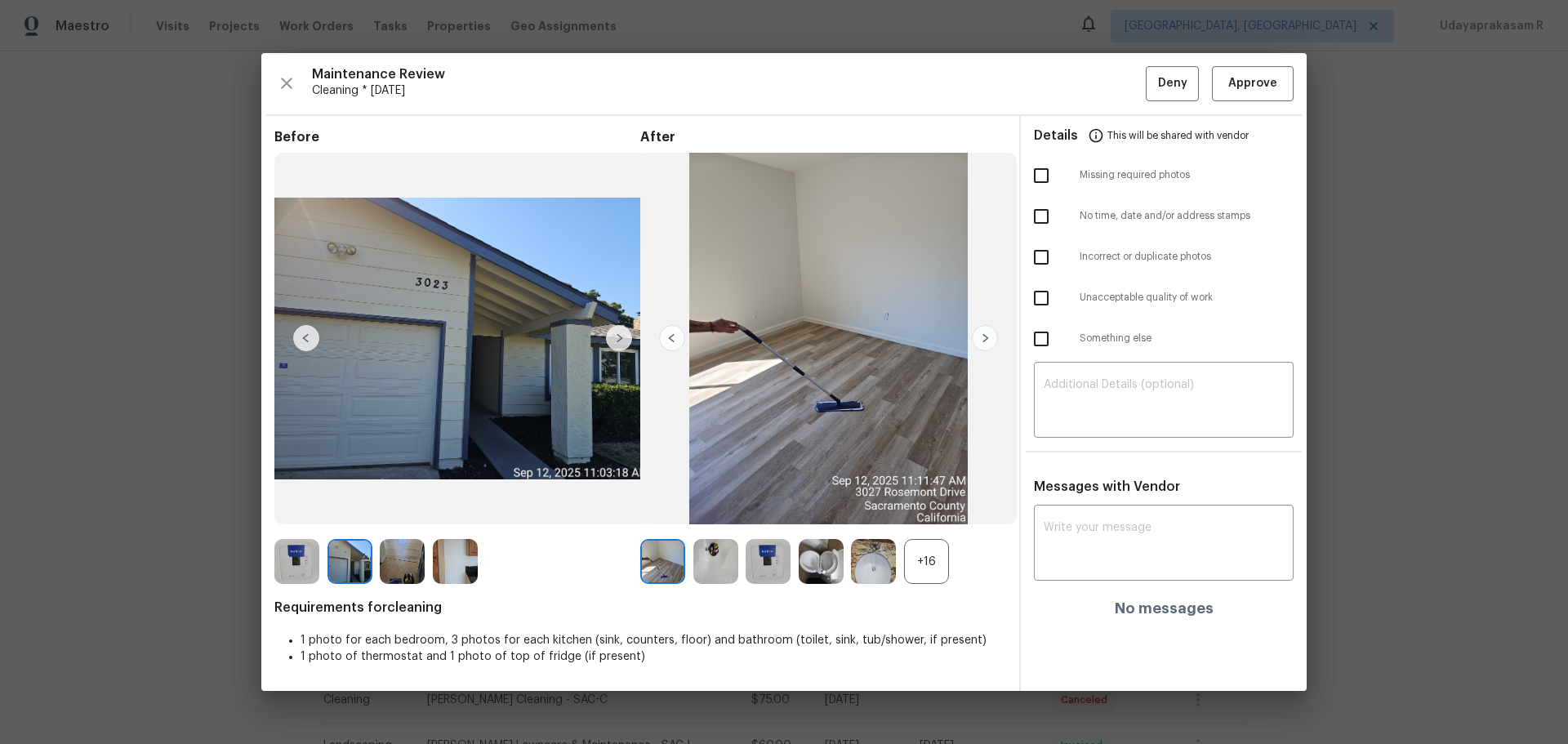
click at [620, 338] on img at bounding box center [618, 338] width 26 height 26
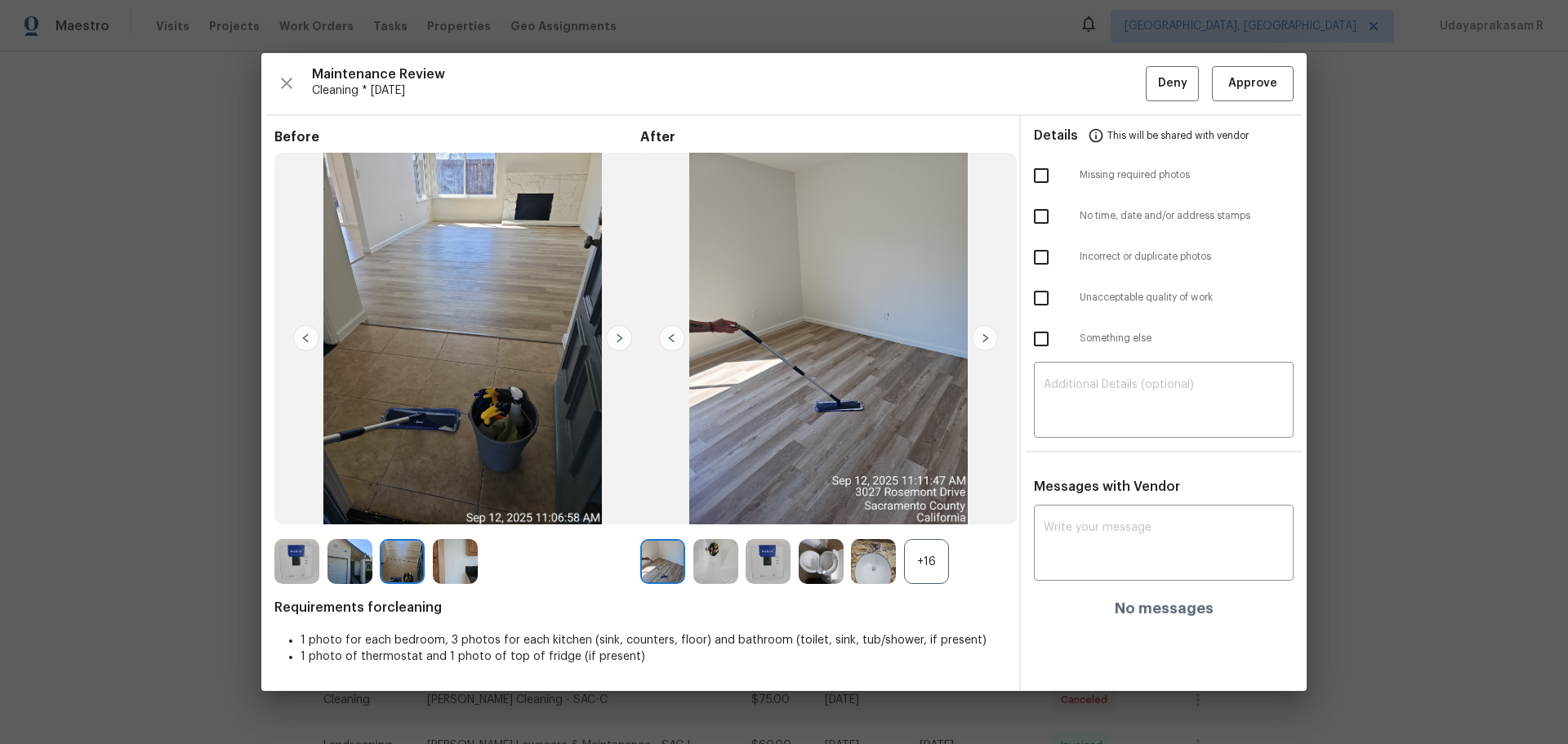
click at [620, 338] on img at bounding box center [618, 338] width 26 height 26
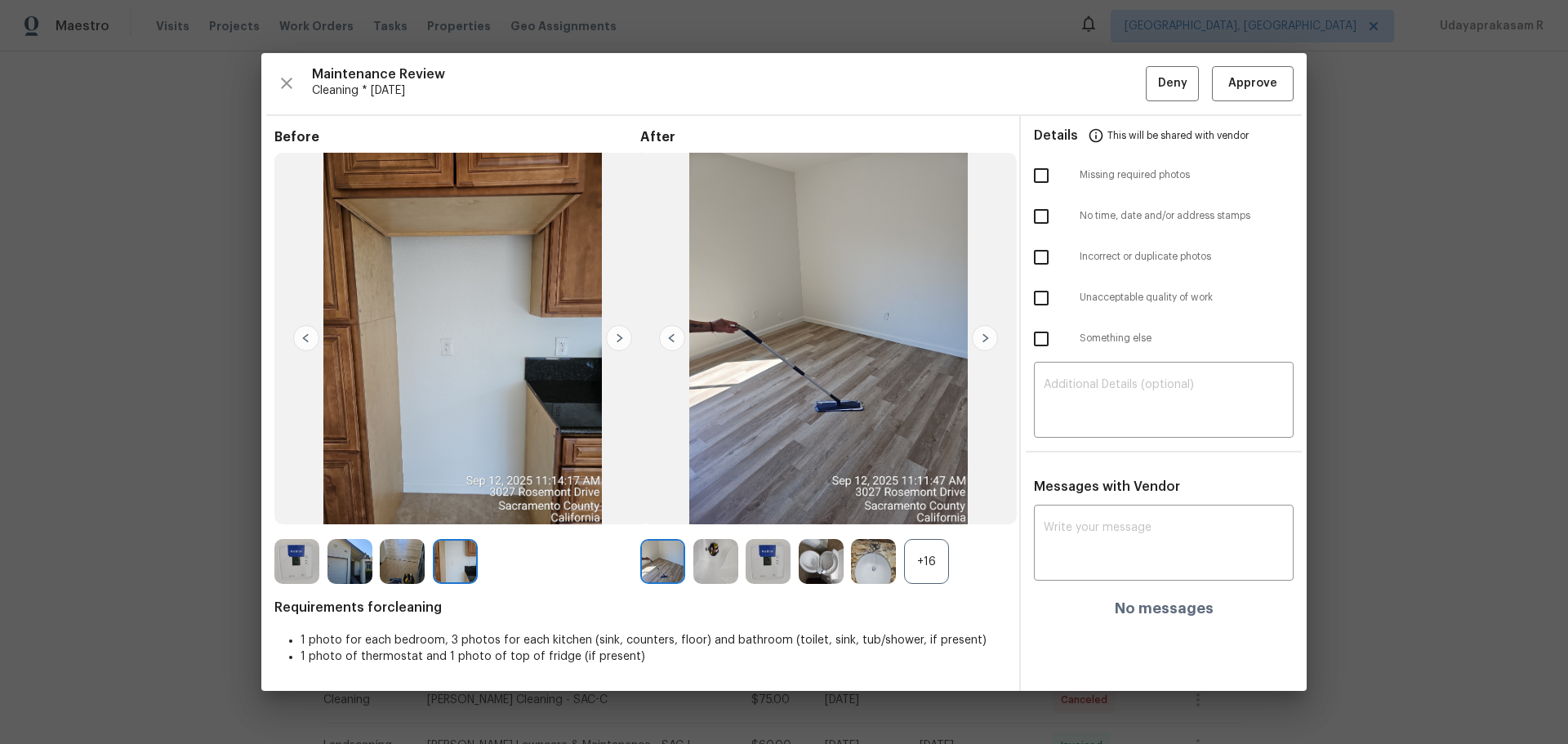
click at [991, 335] on img at bounding box center [984, 338] width 26 height 26
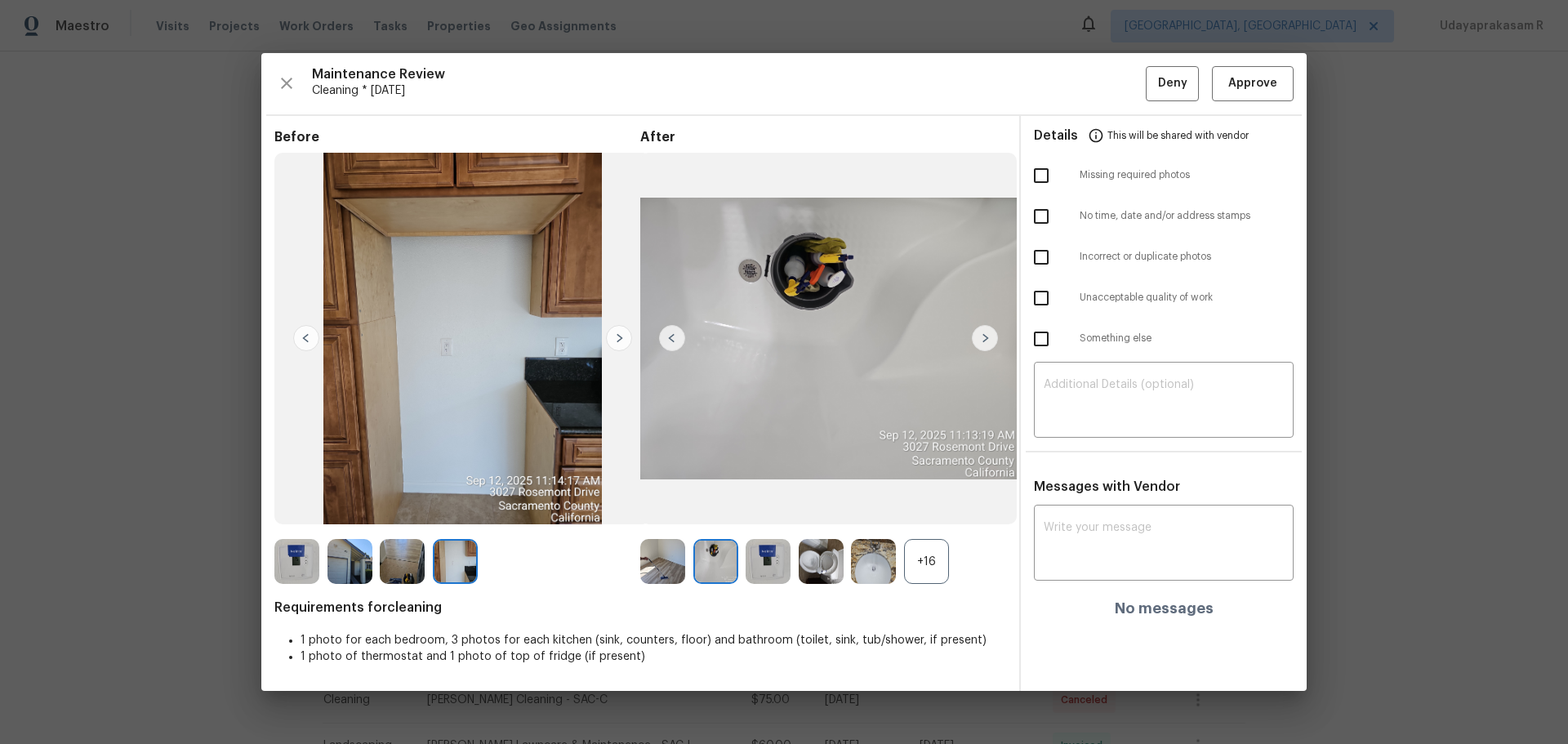
click at [991, 335] on img at bounding box center [984, 338] width 26 height 26
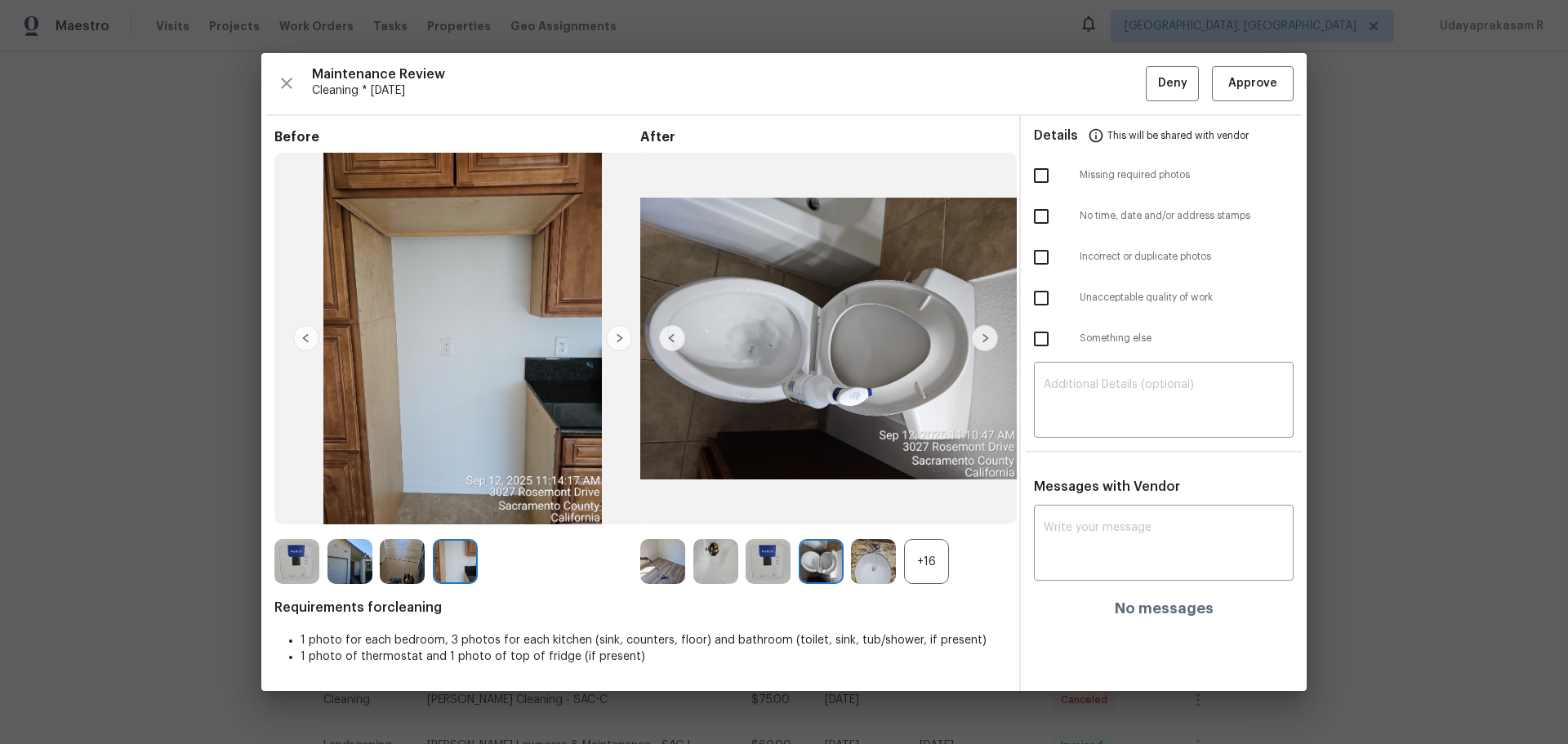
click at [991, 336] on img at bounding box center [984, 338] width 26 height 26
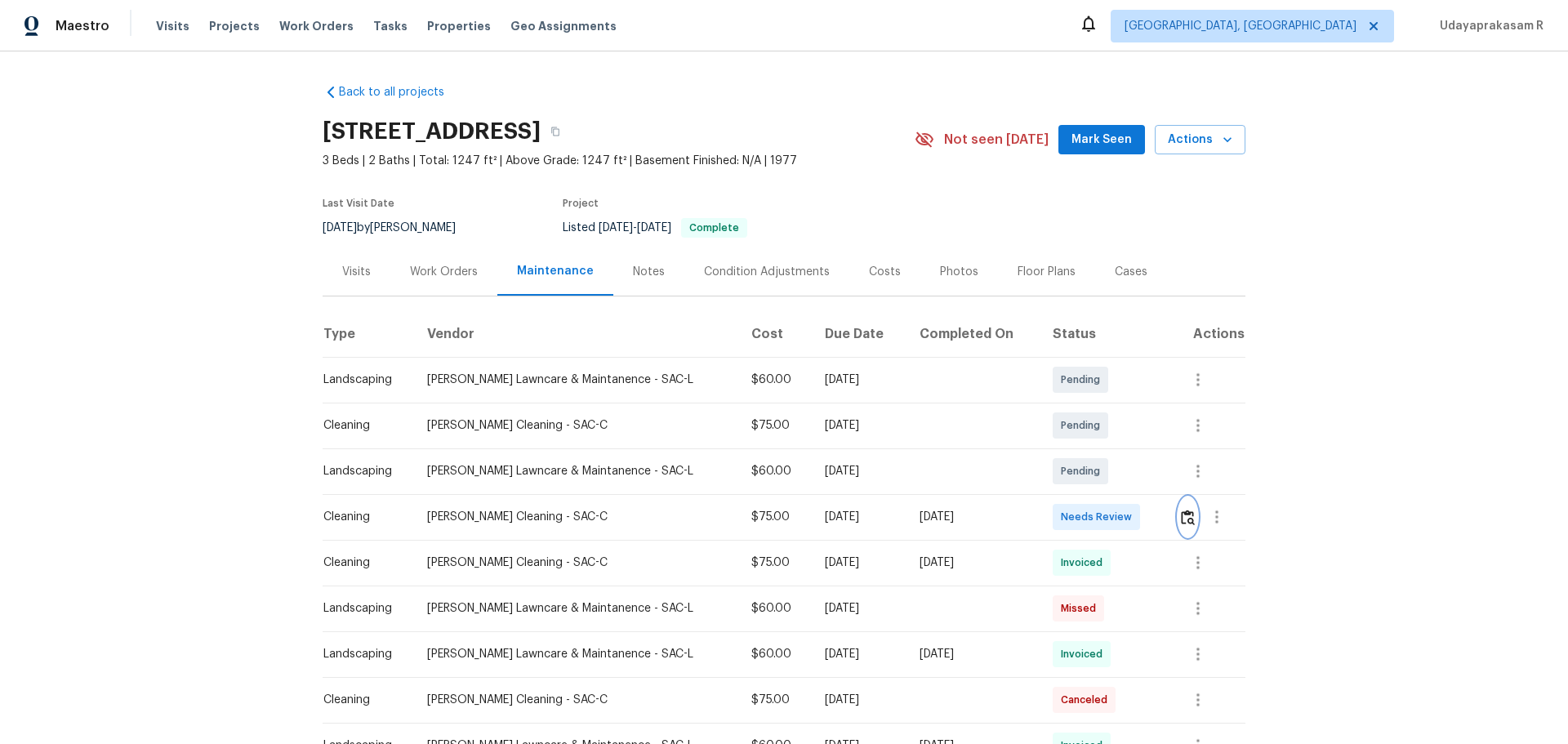
click at [1115, 488] on img "button" at bounding box center [1188, 517] width 14 height 16
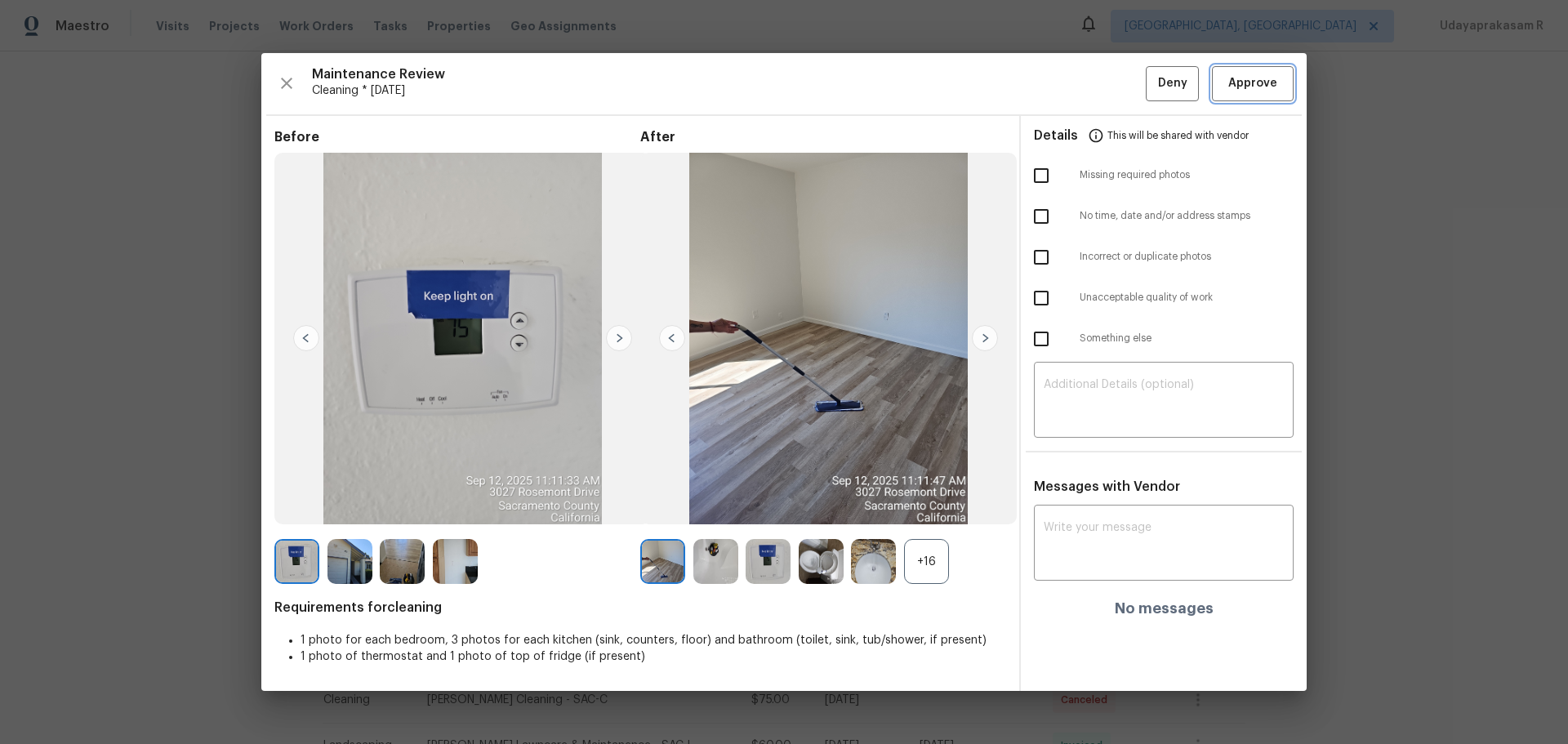
click at [1115, 85] on span "Approve" at bounding box center [1252, 84] width 49 height 21
